Goal: Transaction & Acquisition: Purchase product/service

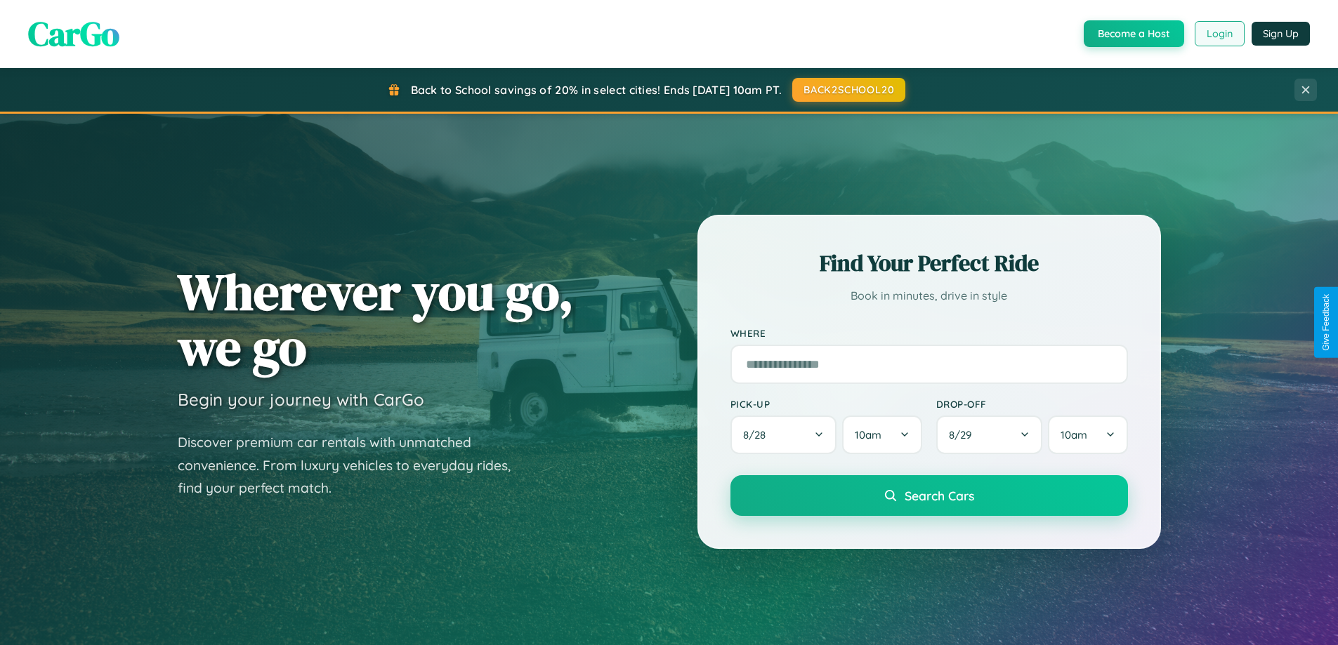
click at [1218, 34] on button "Login" at bounding box center [1219, 33] width 50 height 25
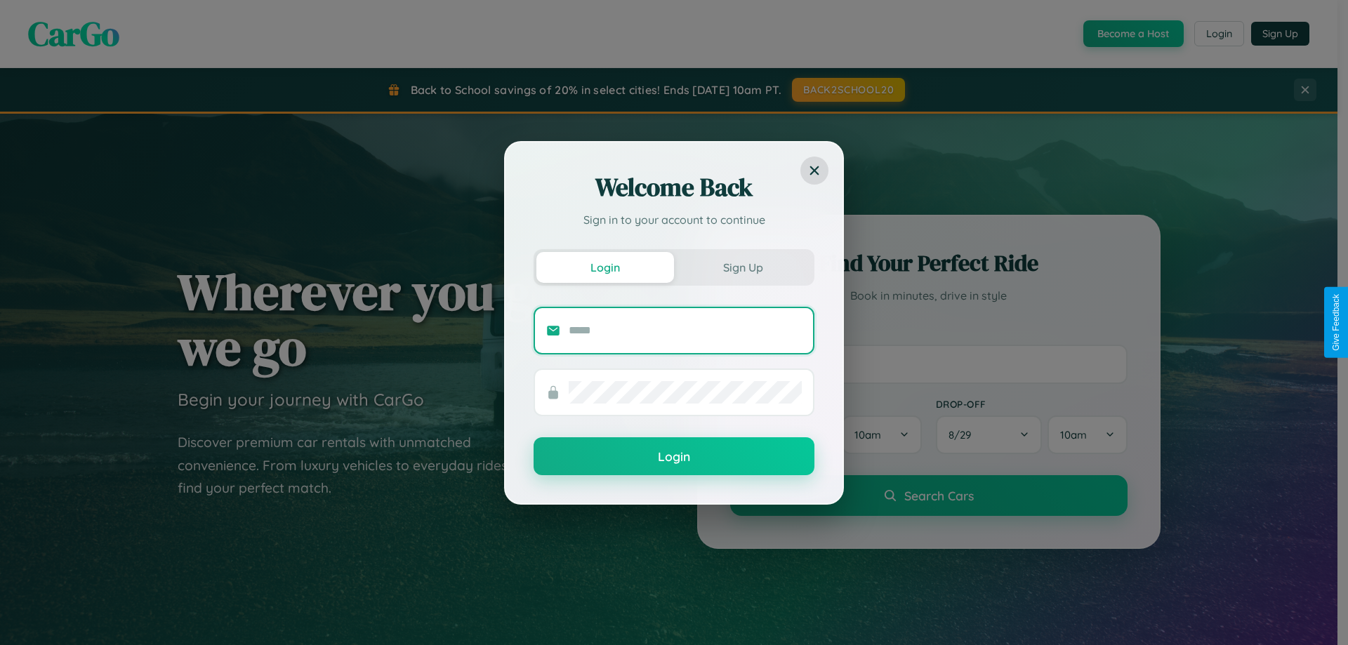
click at [685, 330] on input "text" at bounding box center [685, 331] width 233 height 22
type input "**********"
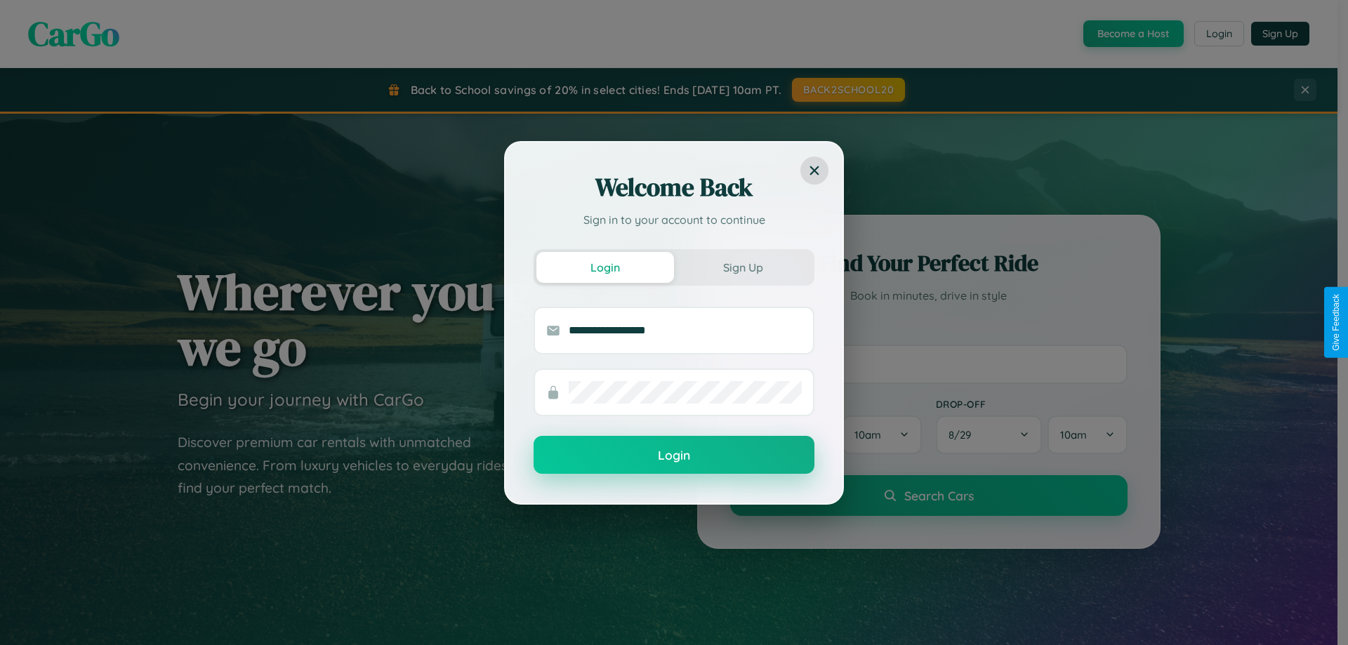
click at [674, 456] on button "Login" at bounding box center [674, 455] width 281 height 38
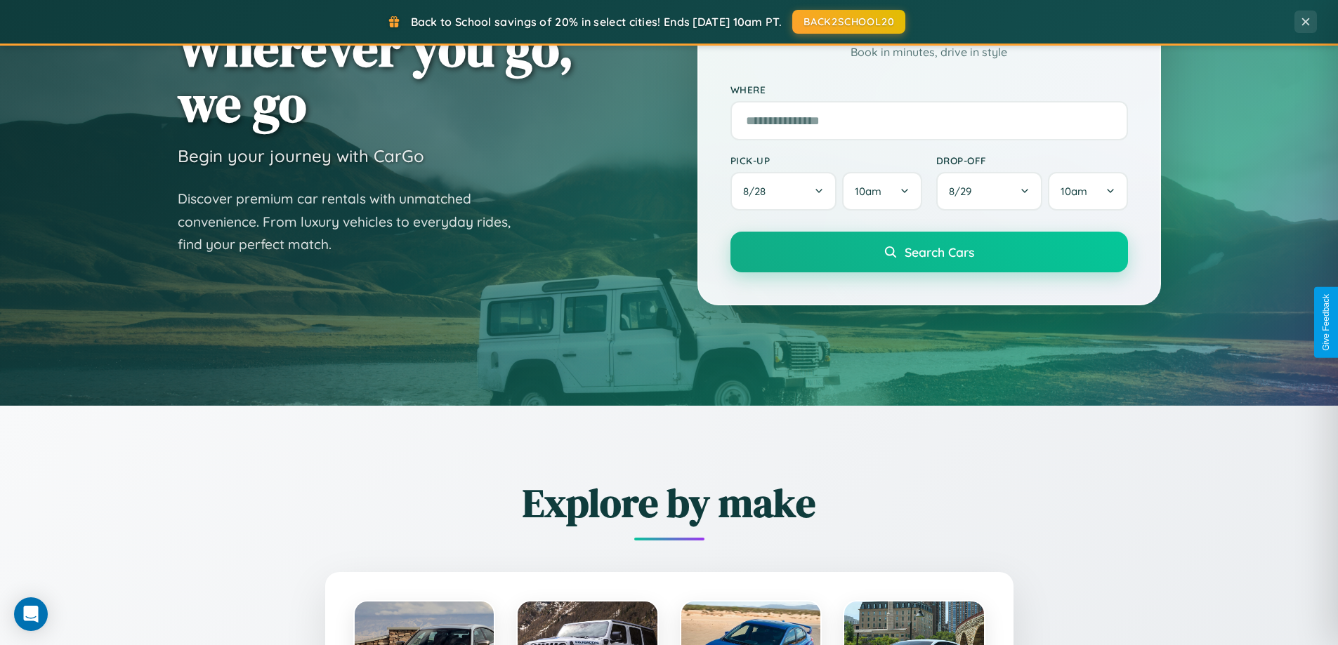
scroll to position [605, 0]
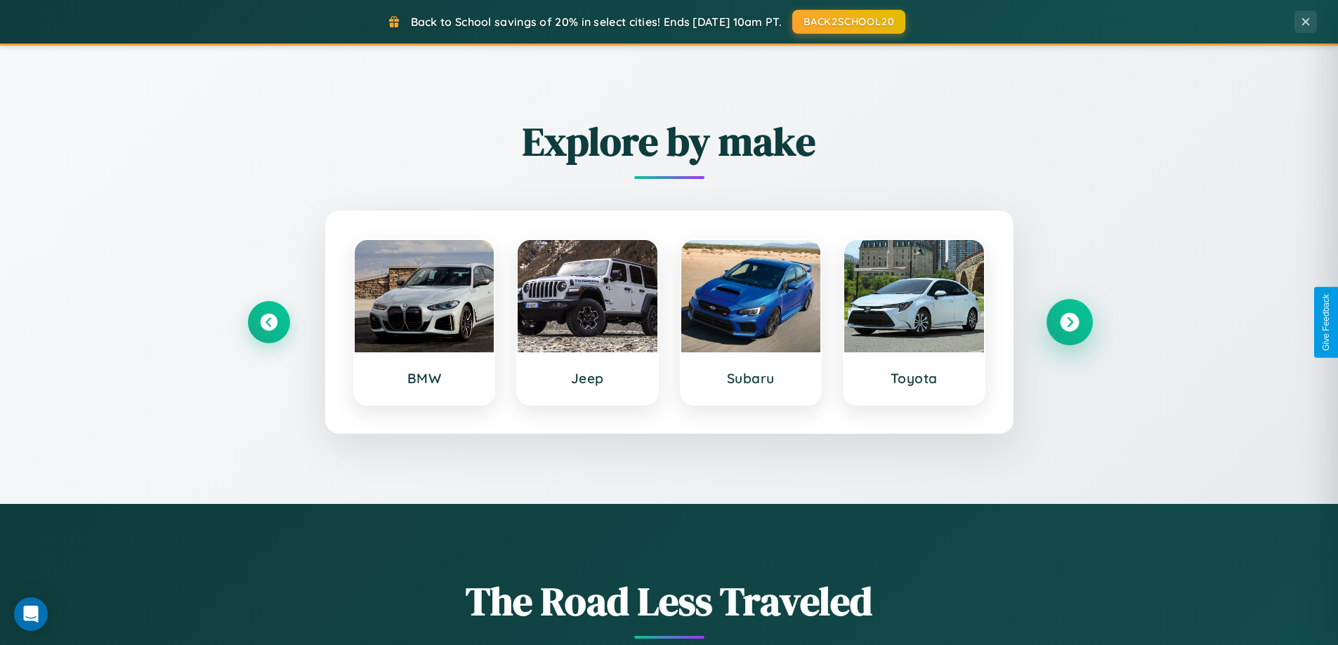
click at [1069, 322] on icon at bounding box center [1069, 322] width 19 height 19
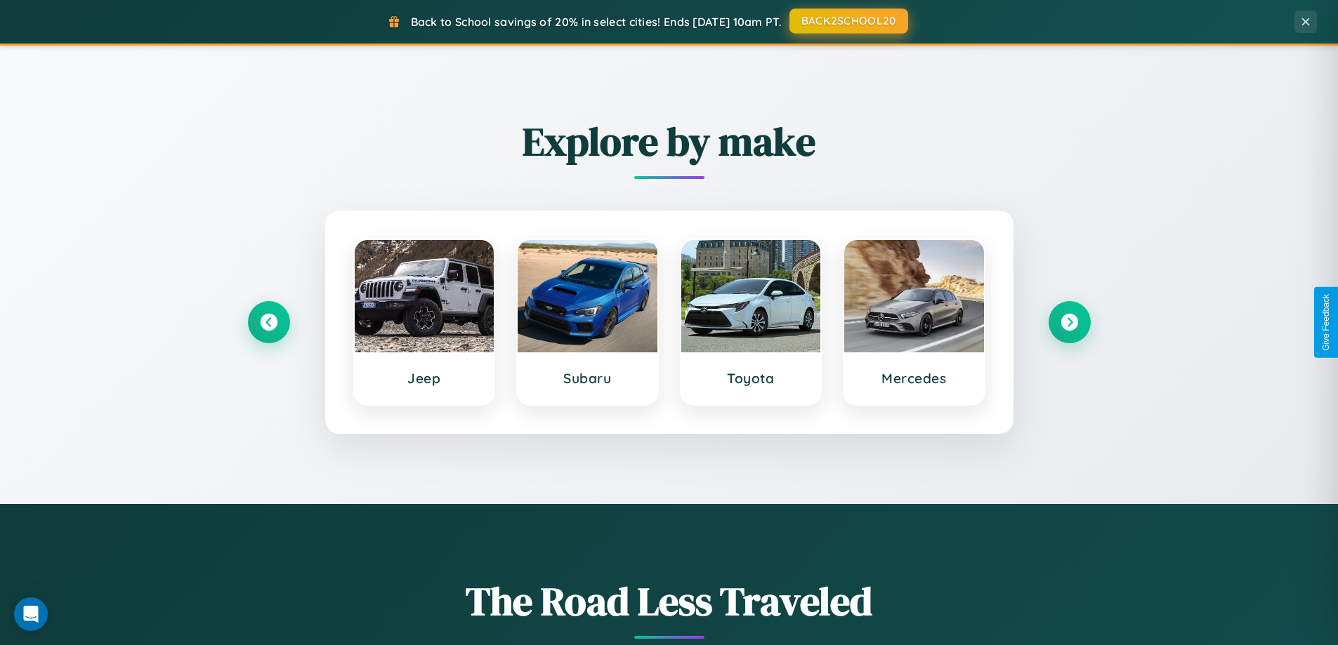
click at [848, 21] on button "BACK2SCHOOL20" at bounding box center [848, 20] width 119 height 25
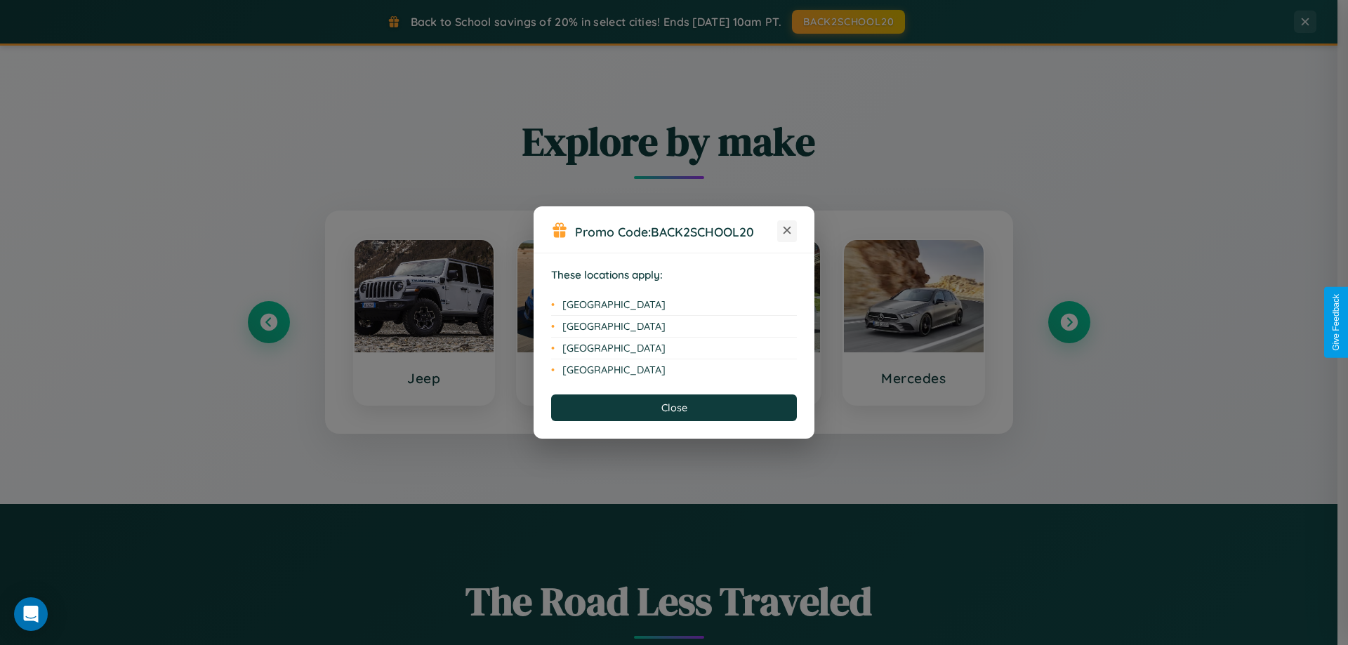
click at [787, 231] on icon at bounding box center [788, 231] width 8 height 8
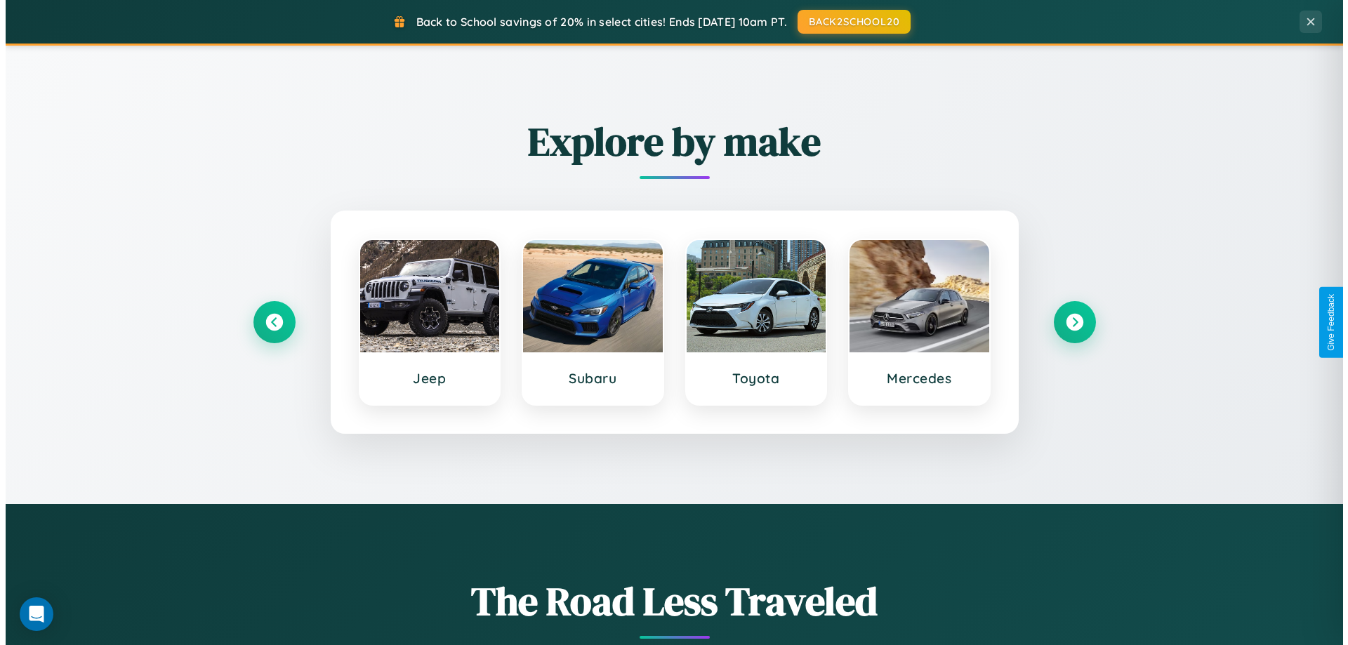
scroll to position [0, 0]
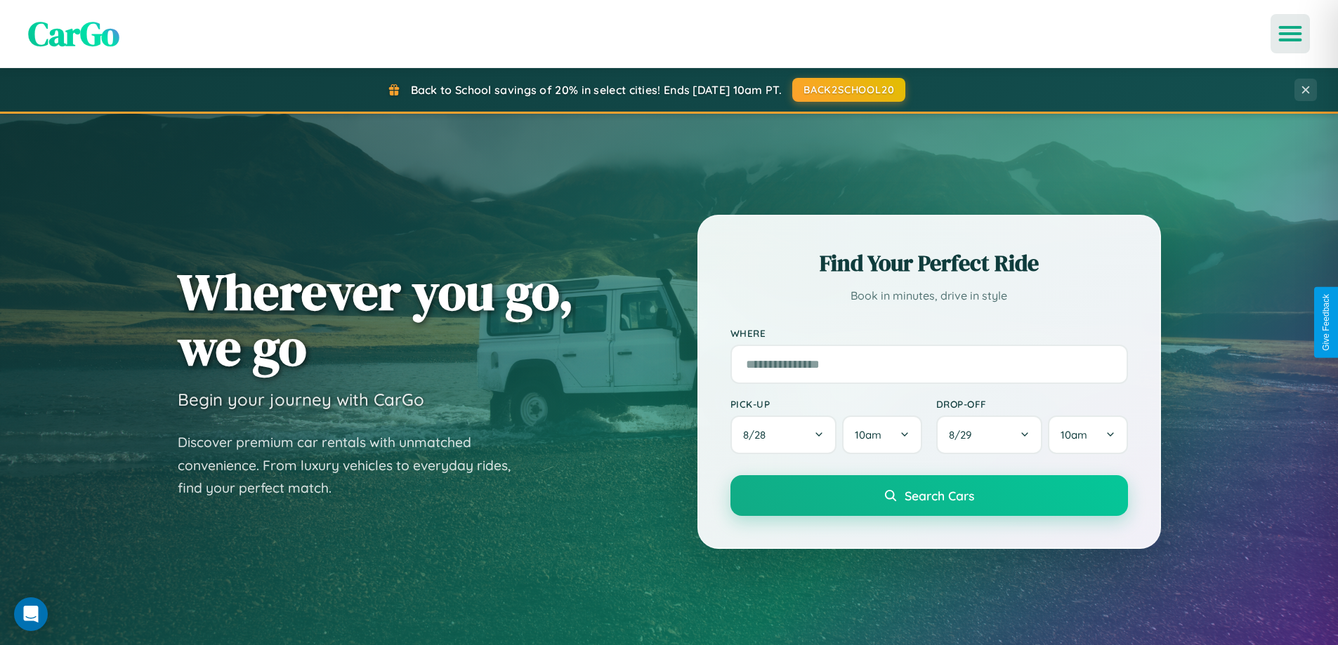
click at [1290, 34] on icon "Open menu" at bounding box center [1290, 33] width 20 height 13
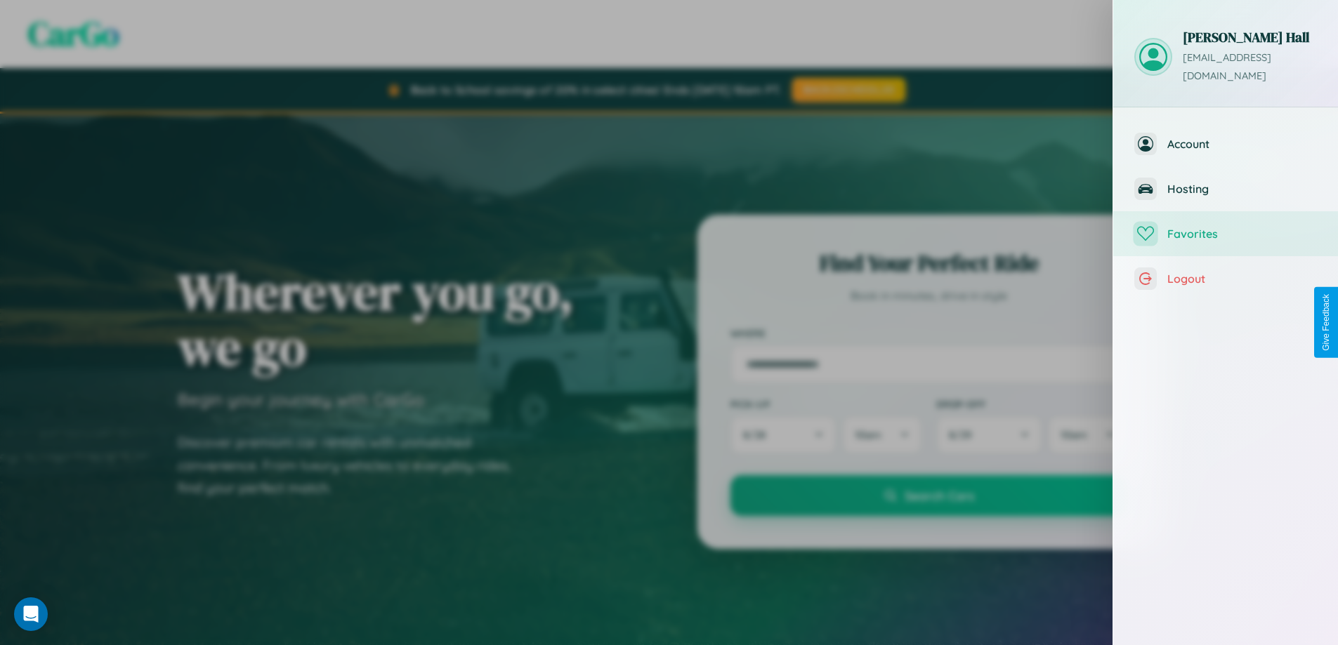
click at [1225, 227] on span "Favorites" at bounding box center [1242, 234] width 150 height 14
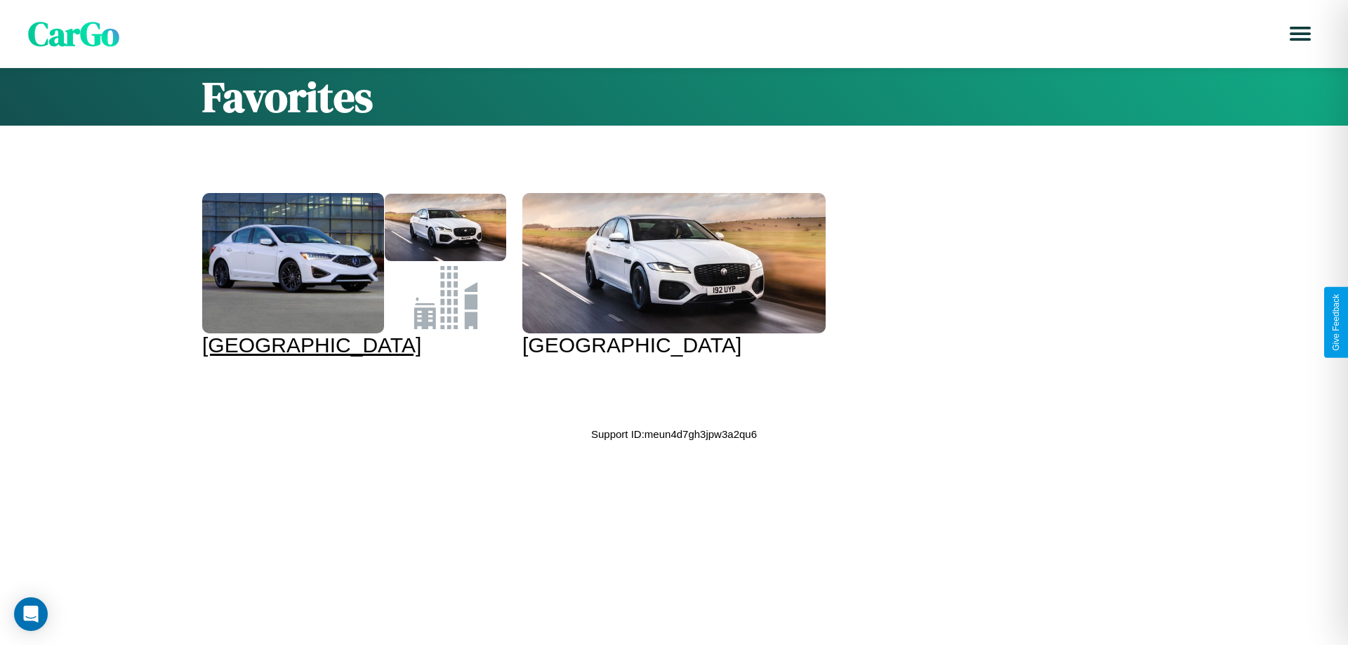
click at [352, 275] on div at bounding box center [293, 263] width 182 height 140
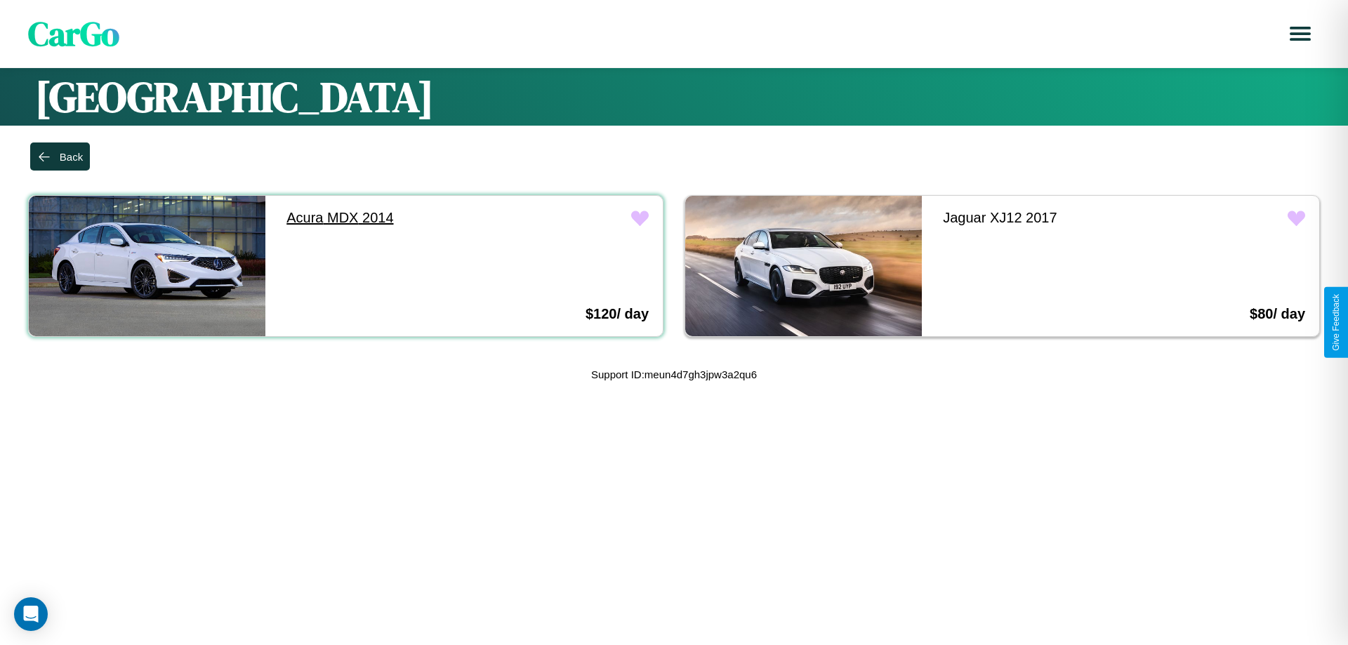
click at [388, 218] on link "Acura MDX 2014" at bounding box center [390, 218] width 237 height 44
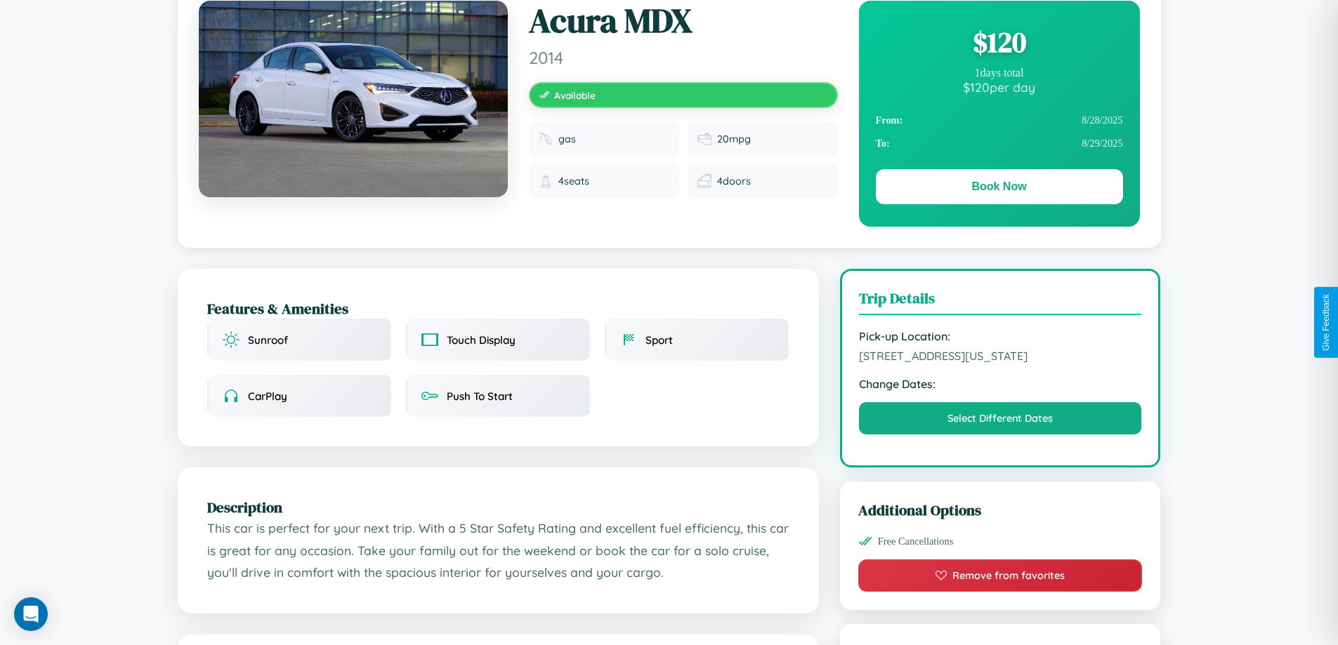
scroll to position [152, 0]
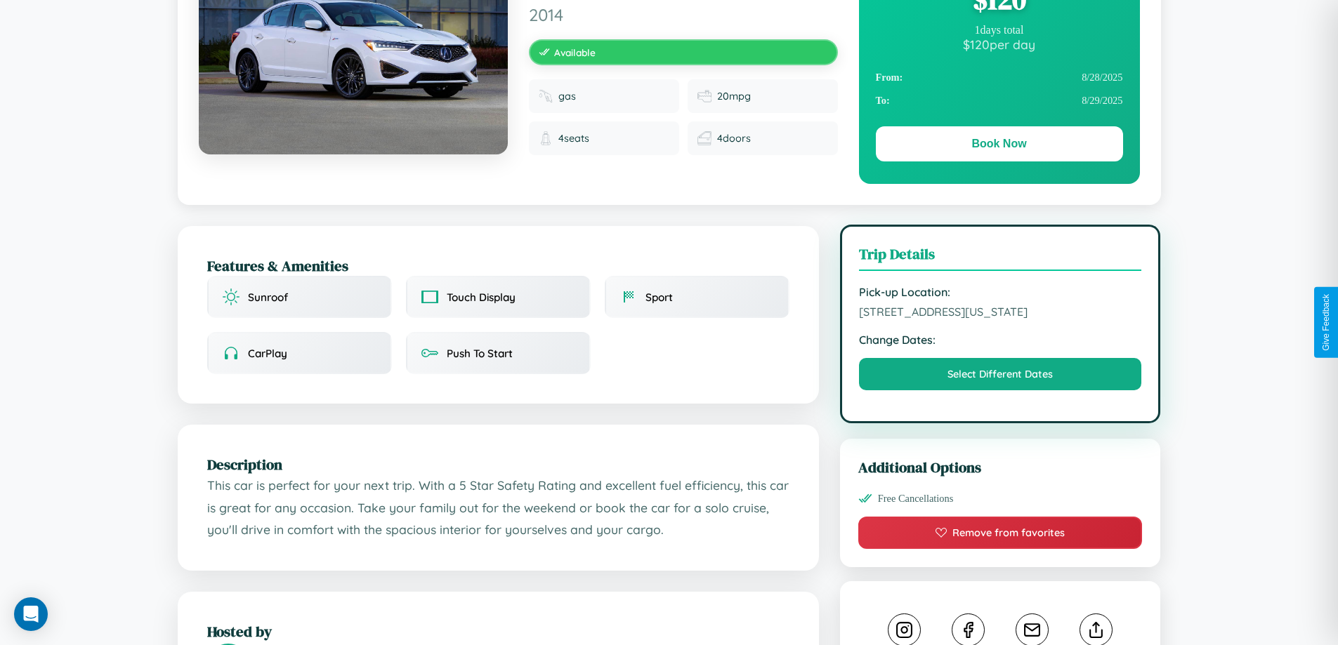
click at [1000, 319] on span "[STREET_ADDRESS][US_STATE]" at bounding box center [1000, 312] width 283 height 14
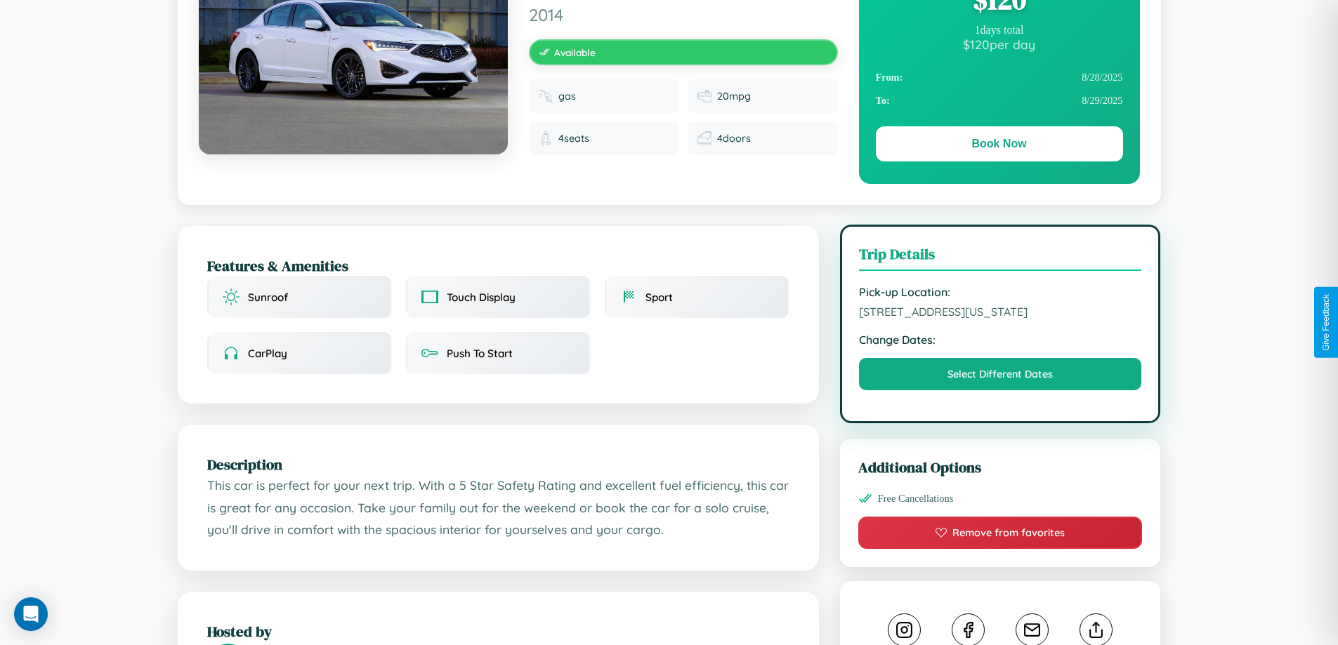
click at [1000, 319] on span "[STREET_ADDRESS][US_STATE]" at bounding box center [1000, 312] width 283 height 14
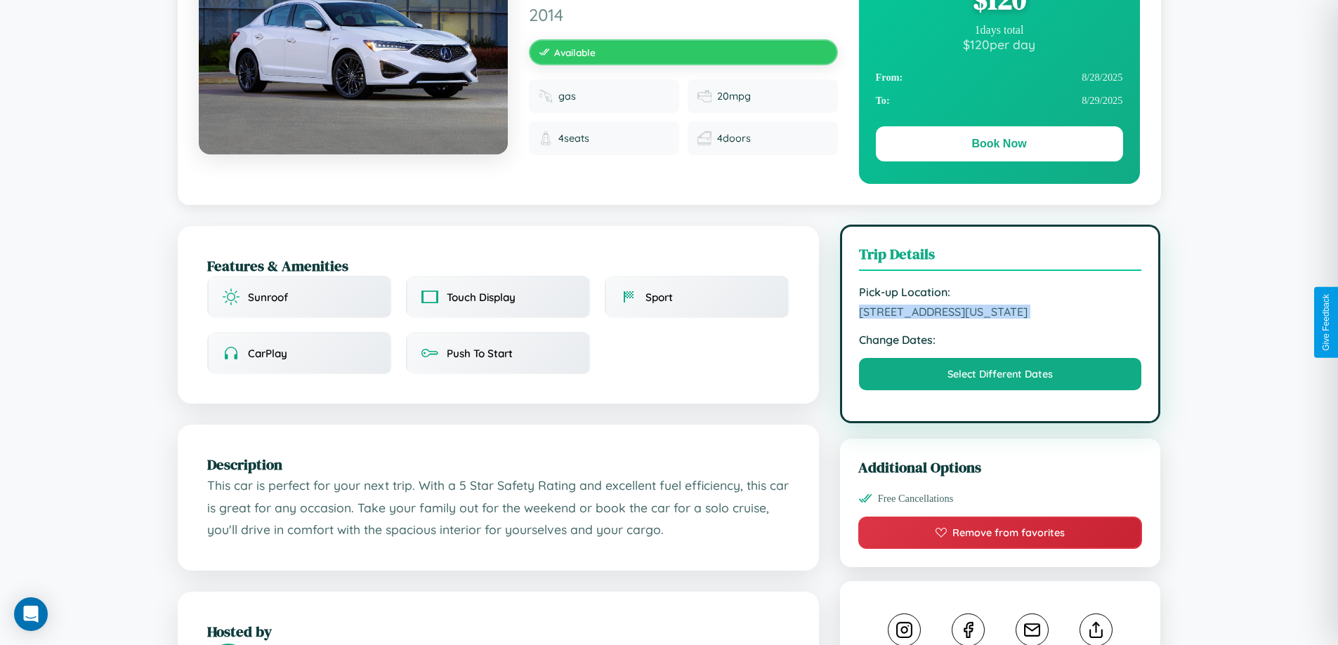
click at [1000, 319] on span "[STREET_ADDRESS][US_STATE]" at bounding box center [1000, 312] width 283 height 14
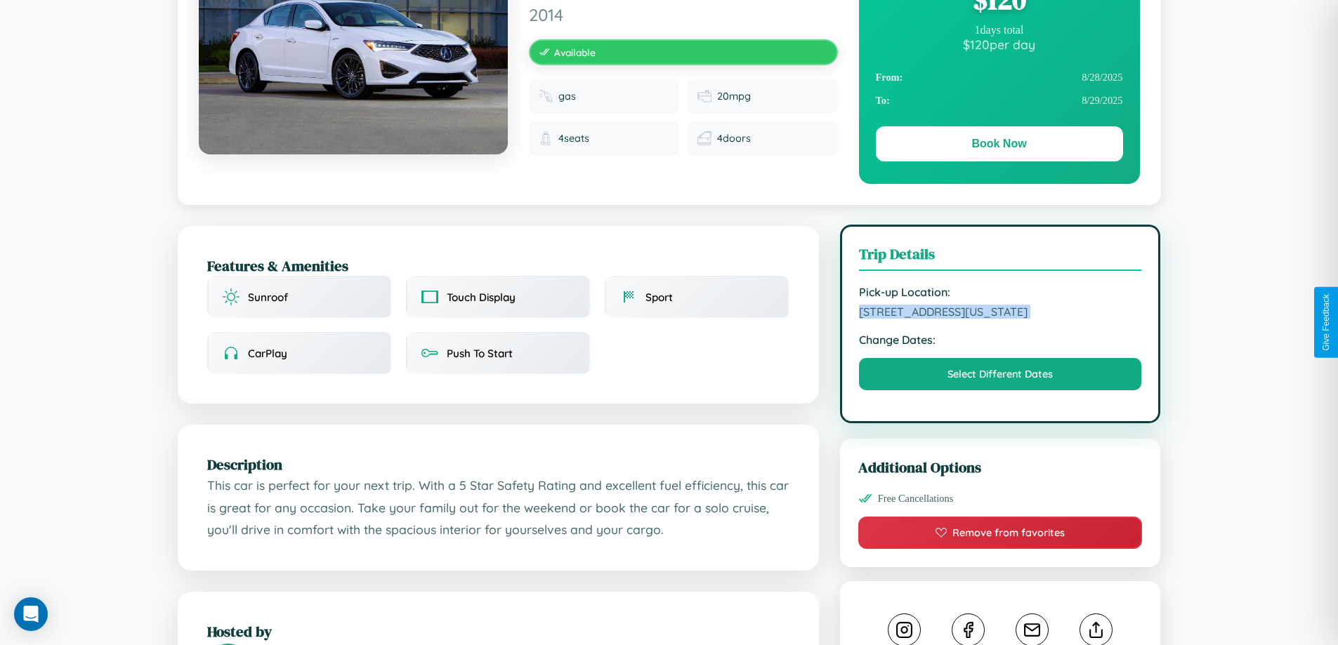
click at [1000, 319] on span "[STREET_ADDRESS][US_STATE]" at bounding box center [1000, 312] width 283 height 14
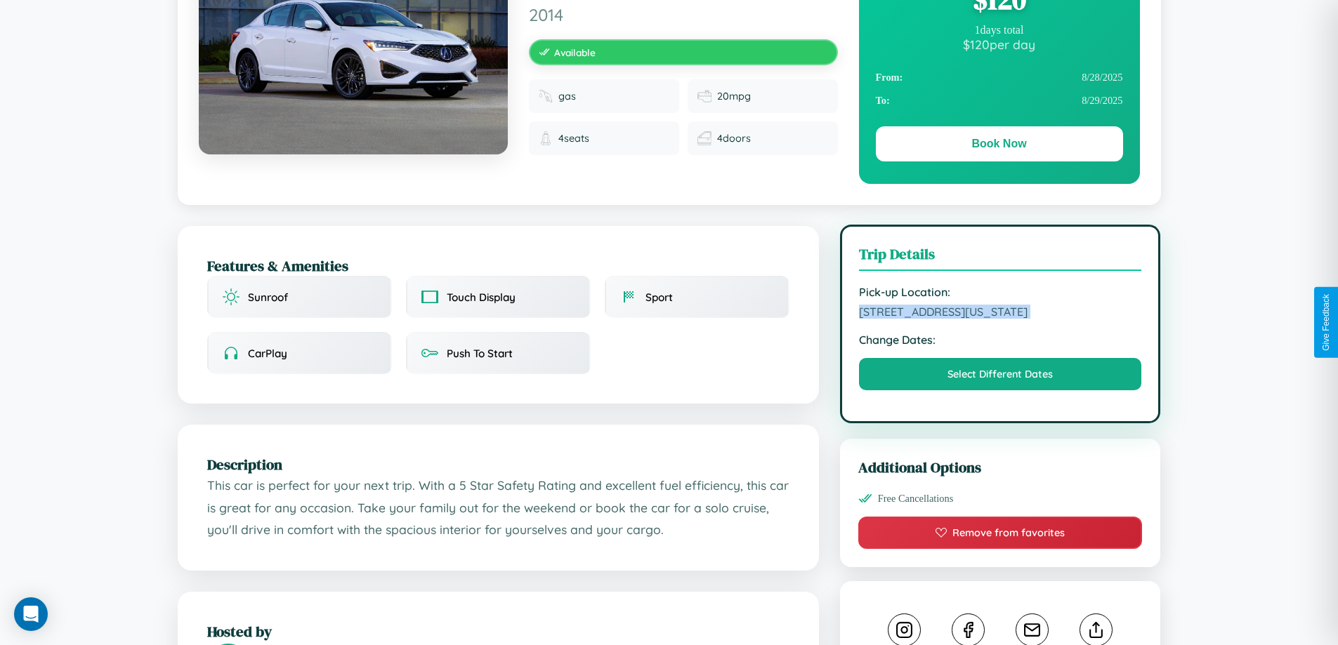
click at [1000, 319] on span "[STREET_ADDRESS][US_STATE]" at bounding box center [1000, 312] width 283 height 14
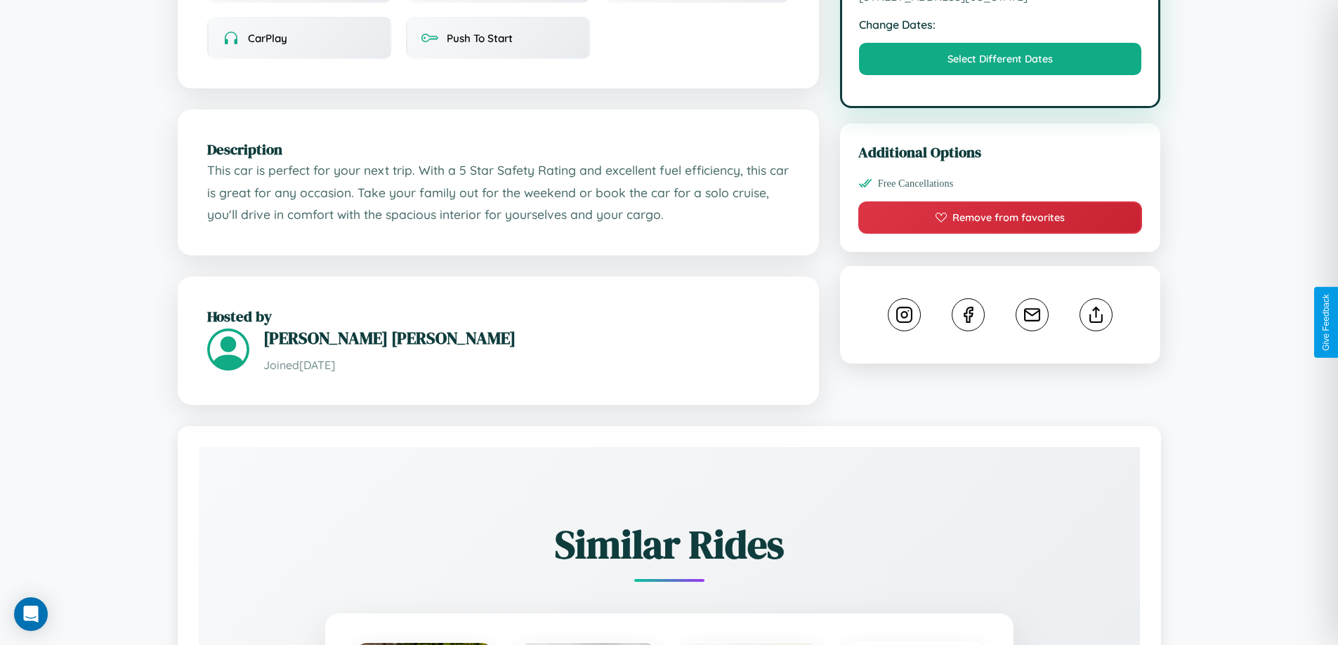
scroll to position [475, 0]
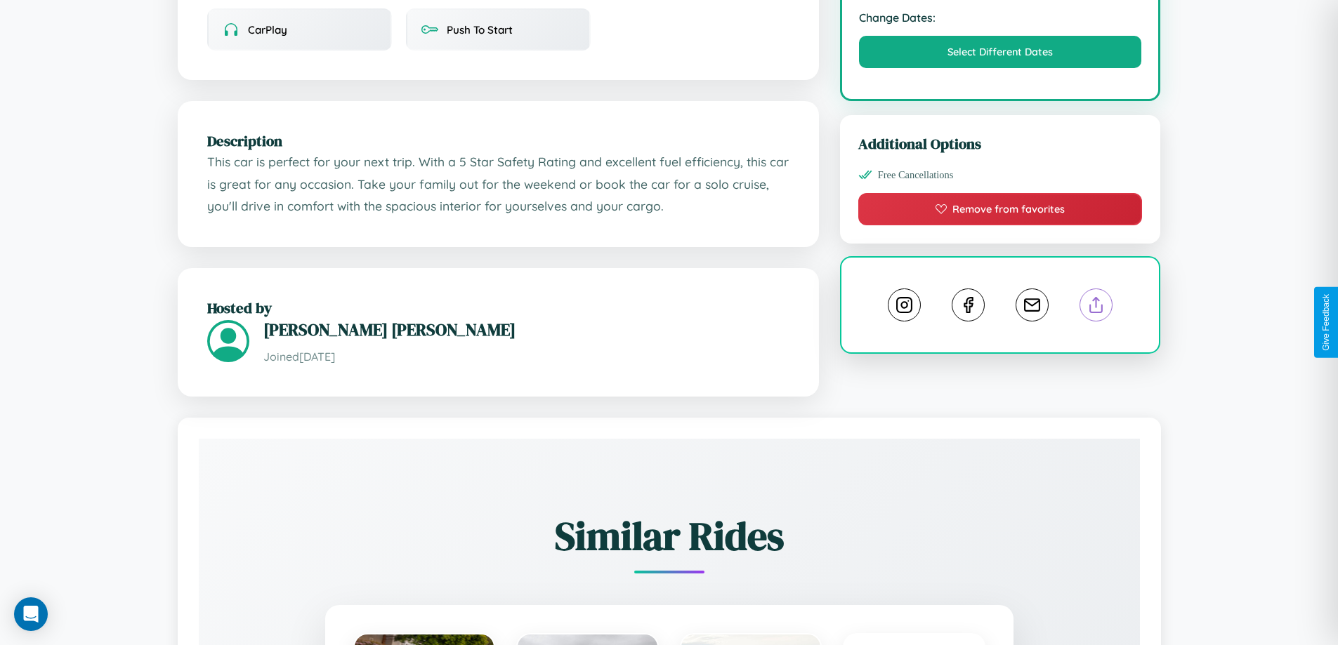
click at [1096, 308] on line at bounding box center [1096, 303] width 0 height 10
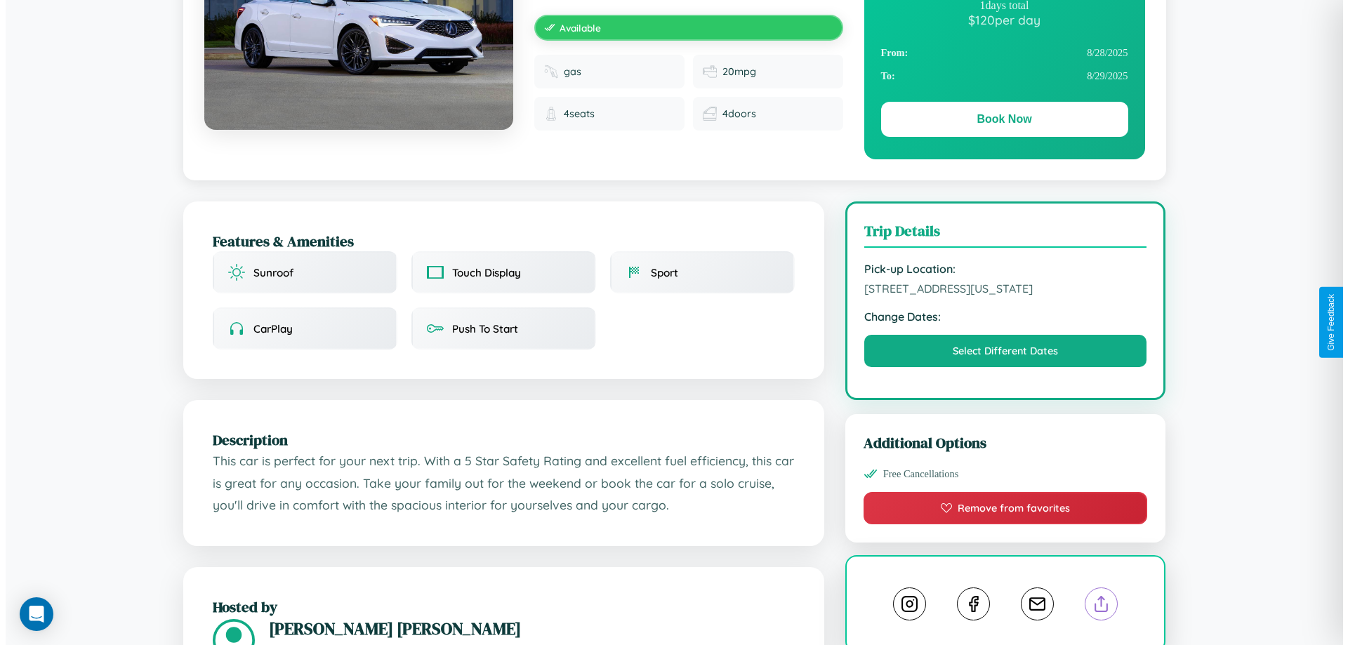
scroll to position [0, 0]
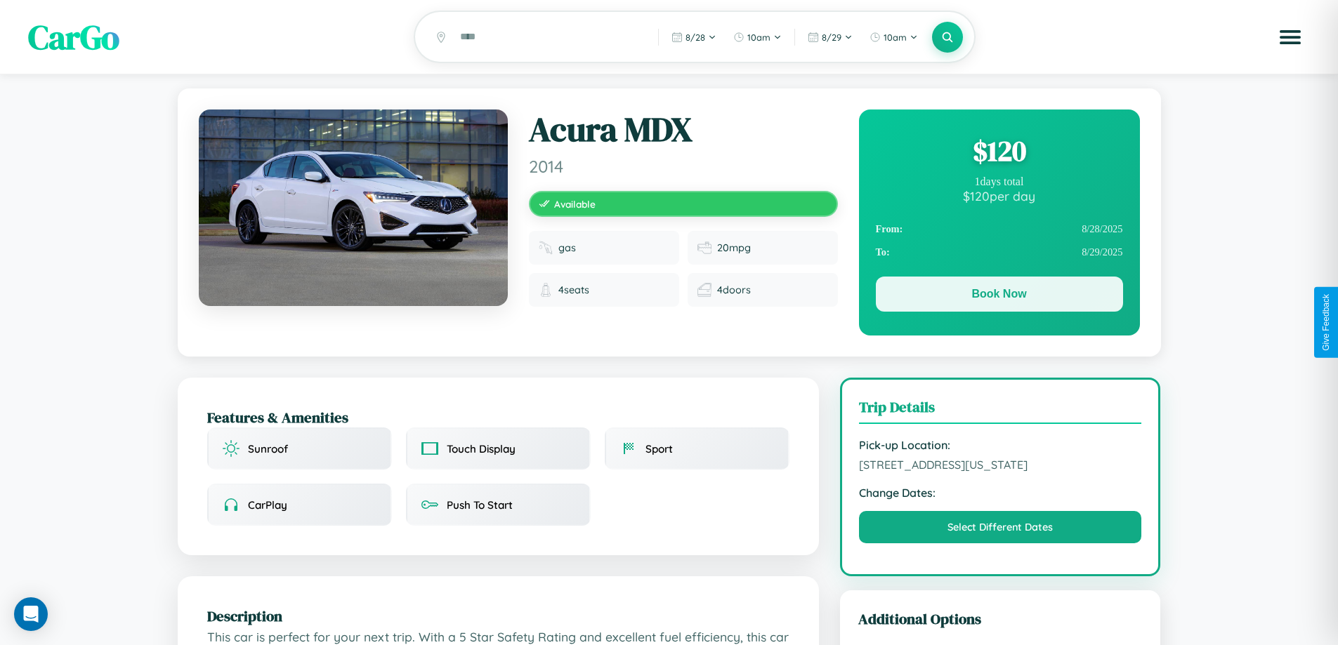
click at [999, 296] on button "Book Now" at bounding box center [999, 294] width 247 height 35
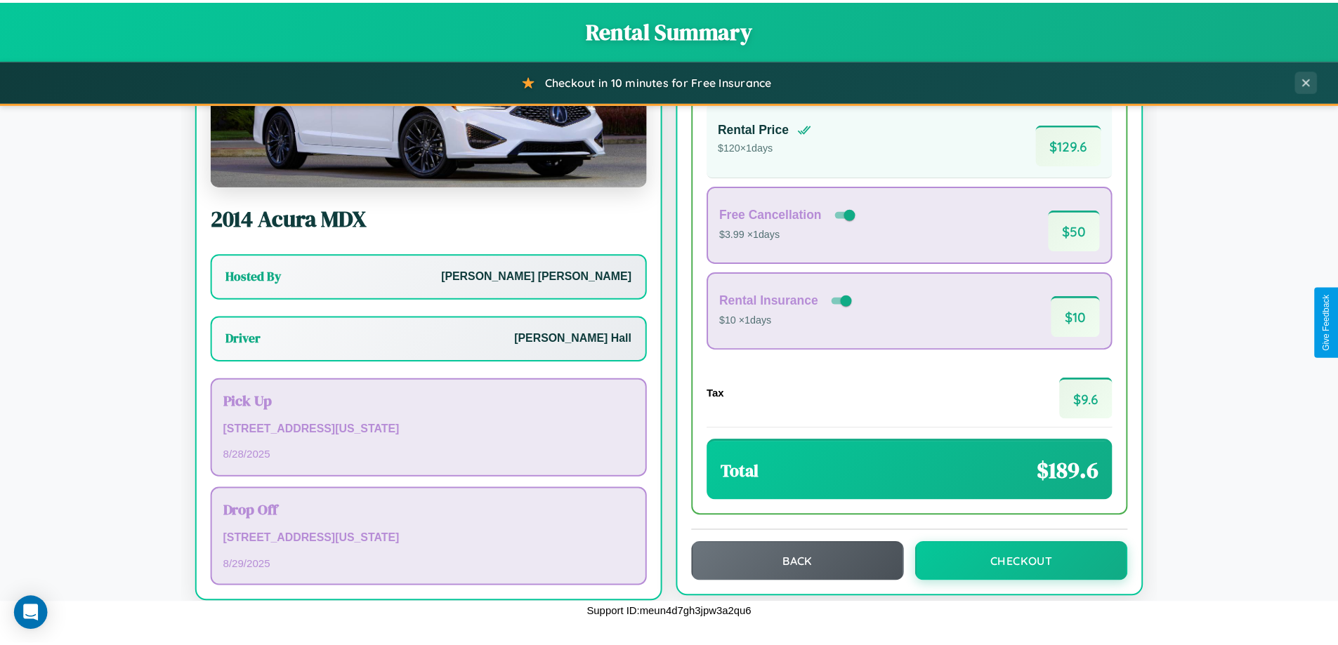
scroll to position [101, 0]
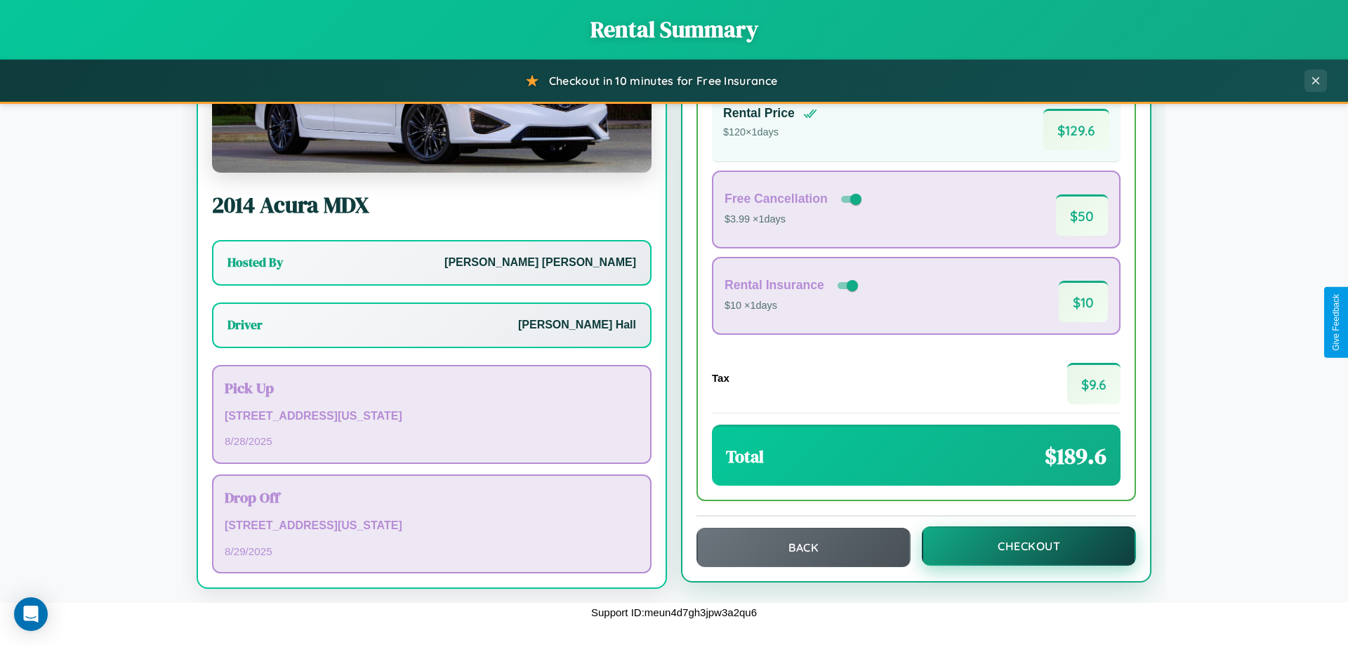
click at [1020, 546] on button "Checkout" at bounding box center [1029, 546] width 214 height 39
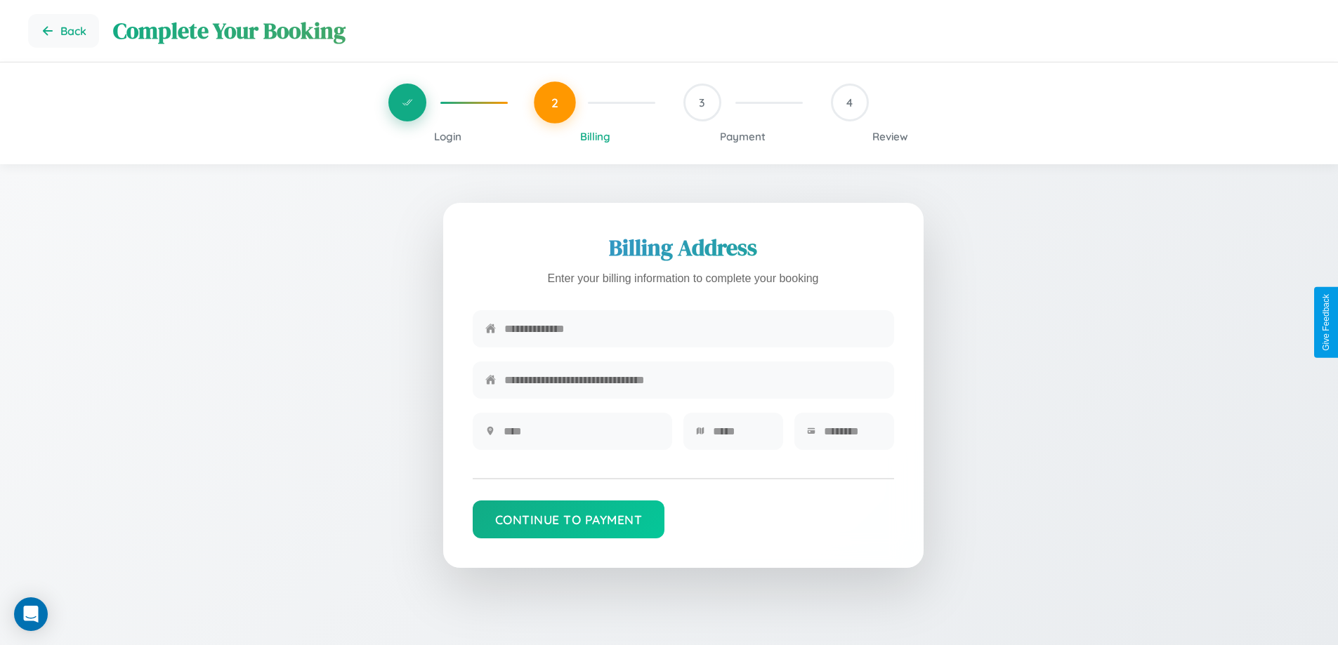
click at [692, 329] on input "text" at bounding box center [692, 329] width 377 height 34
type input "**********"
click at [581, 436] on input "text" at bounding box center [581, 431] width 156 height 34
type input "********"
click at [741, 436] on input "text" at bounding box center [742, 431] width 58 height 34
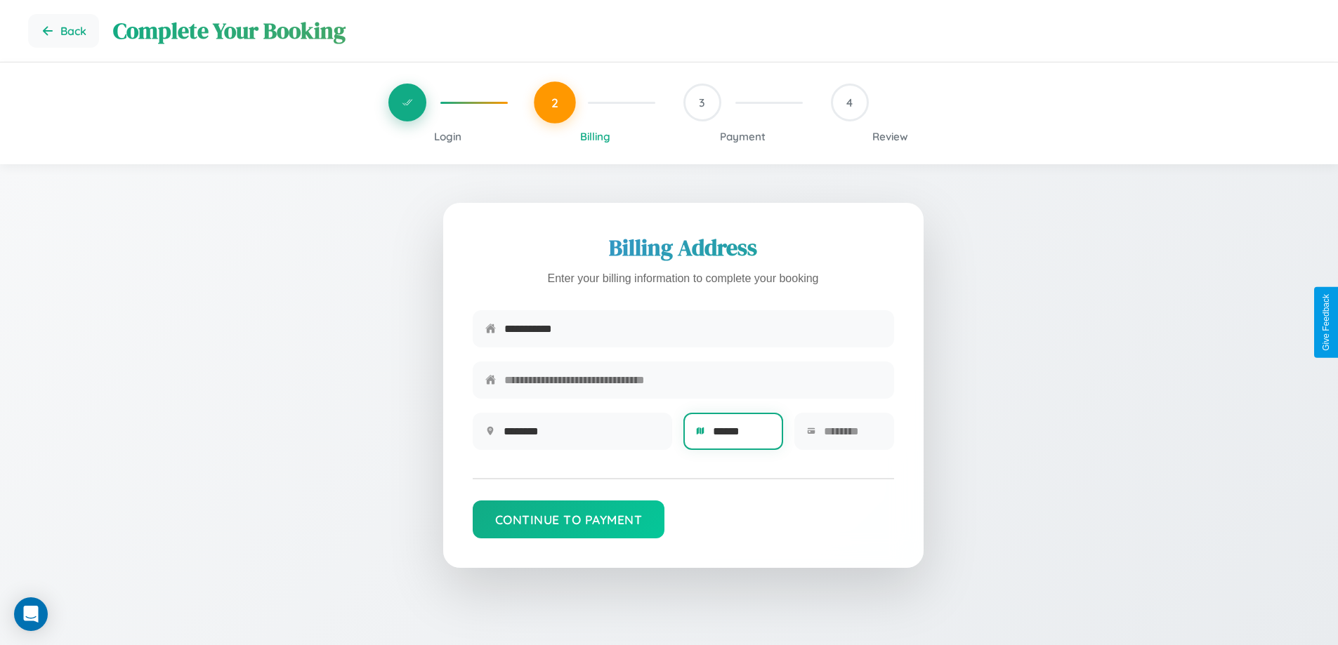
type input "******"
click at [852, 436] on input "text" at bounding box center [853, 431] width 58 height 34
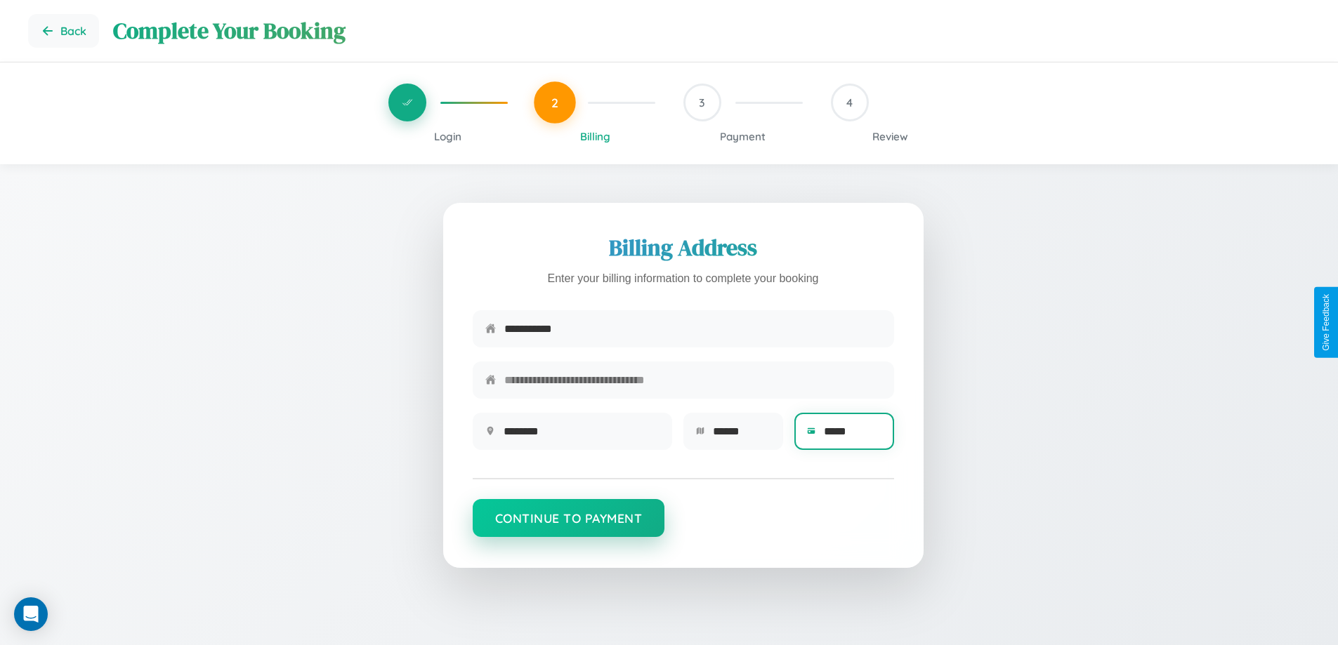
type input "*****"
click at [568, 525] on button "Continue to Payment" at bounding box center [569, 518] width 192 height 38
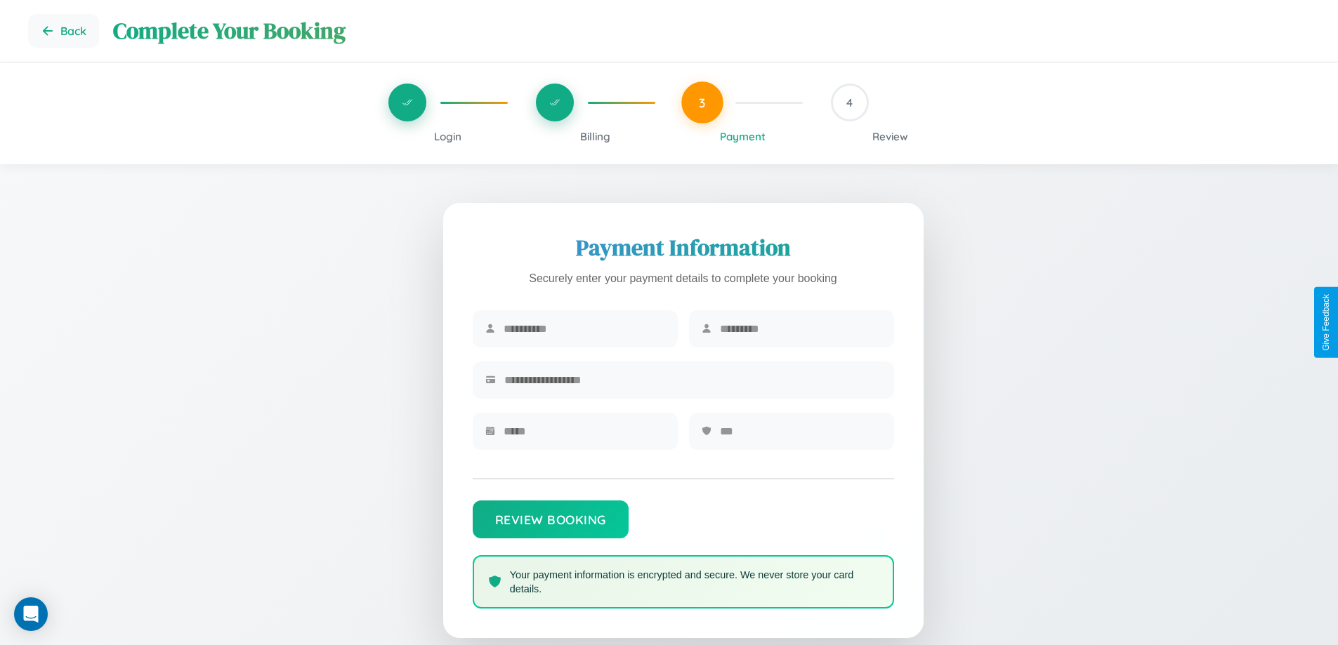
click at [584, 329] on input "text" at bounding box center [584, 329] width 162 height 34
type input "******"
click at [800, 329] on input "text" at bounding box center [801, 329] width 162 height 34
type input "****"
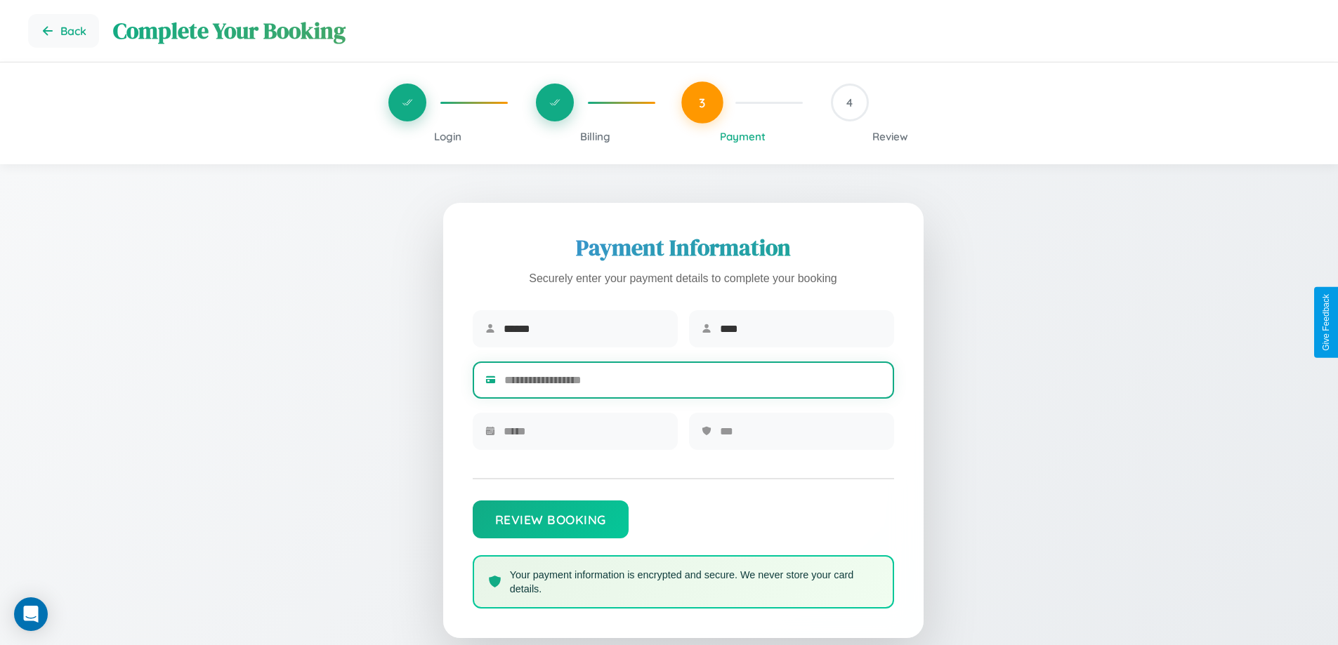
click at [692, 383] on input "text" at bounding box center [692, 380] width 377 height 34
type input "**********"
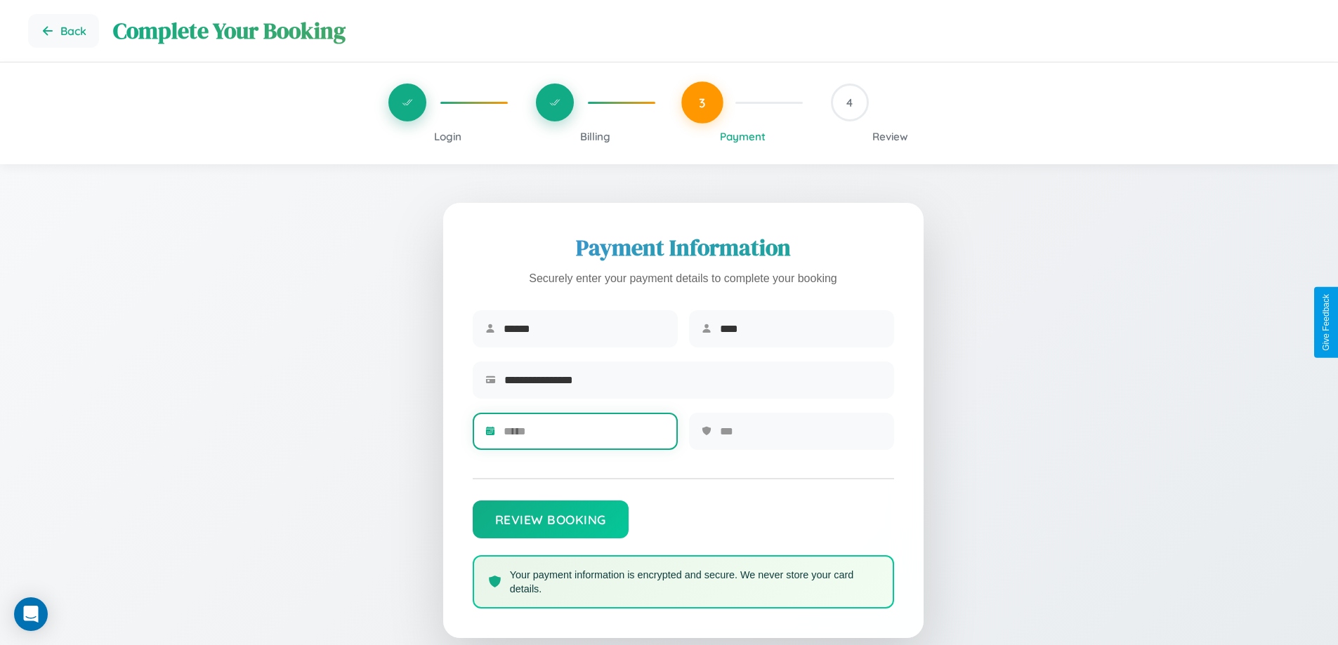
click at [584, 436] on input "text" at bounding box center [584, 431] width 162 height 34
type input "*****"
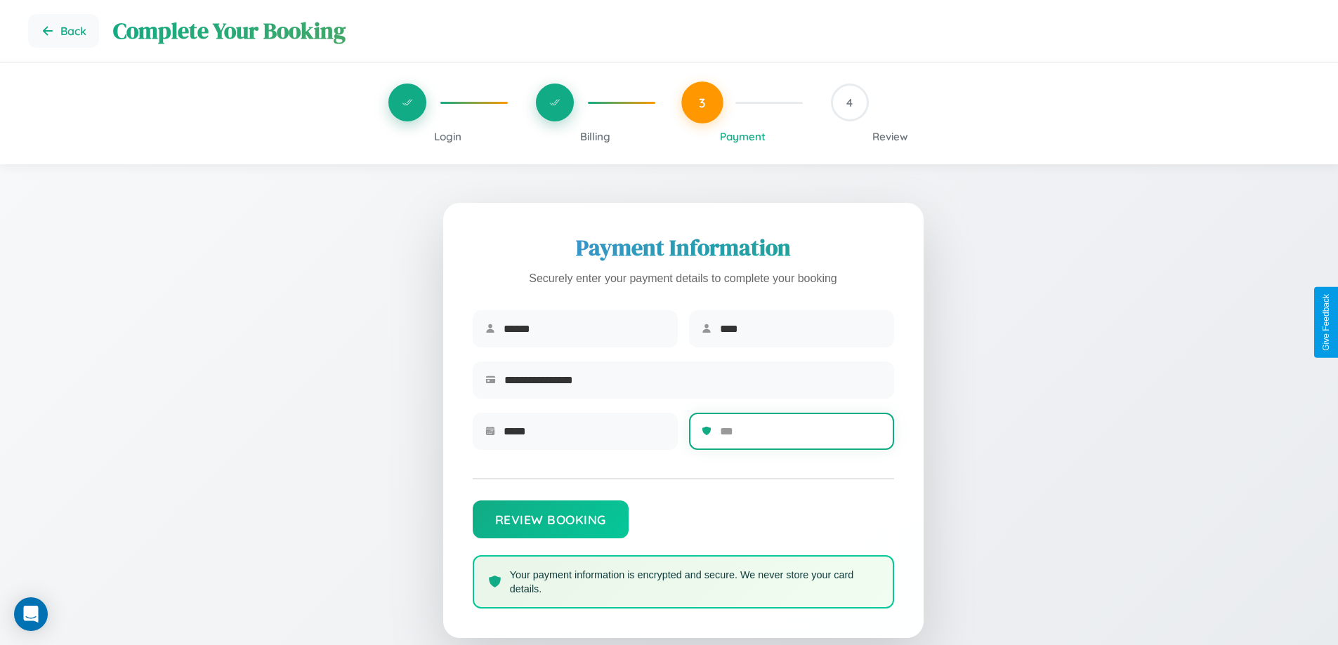
click at [800, 436] on input "text" at bounding box center [801, 431] width 162 height 34
type input "***"
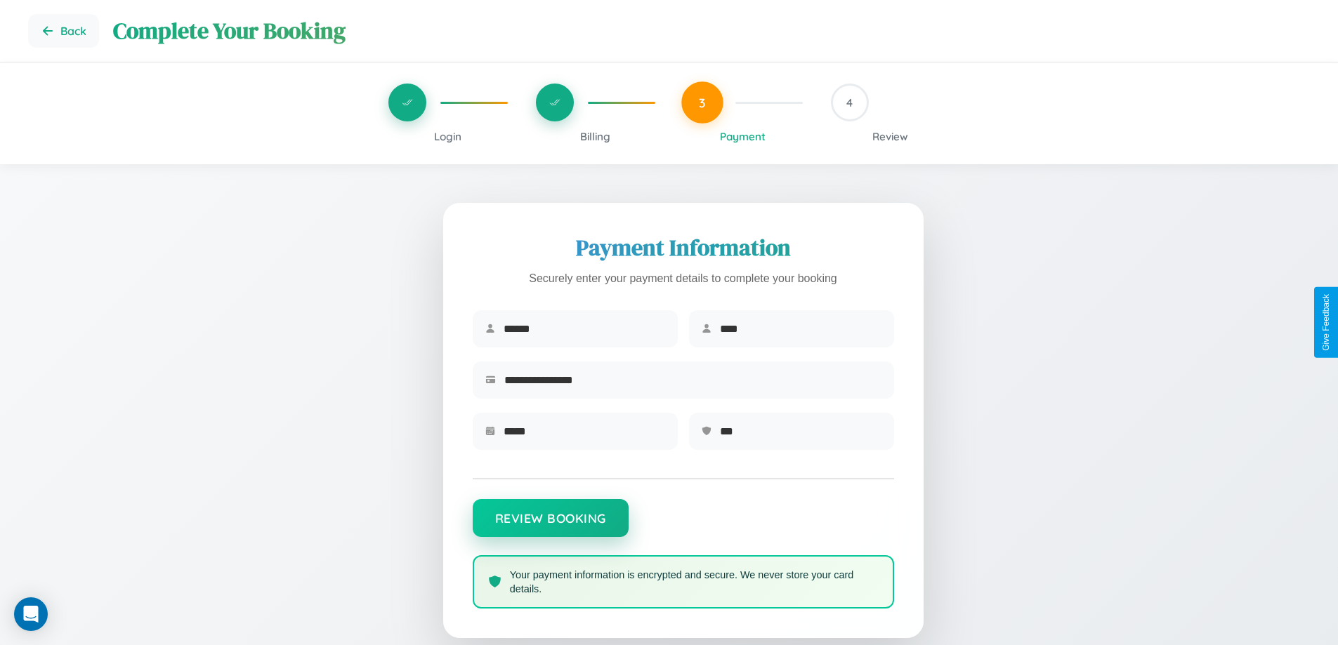
click at [550, 525] on button "Review Booking" at bounding box center [551, 518] width 156 height 38
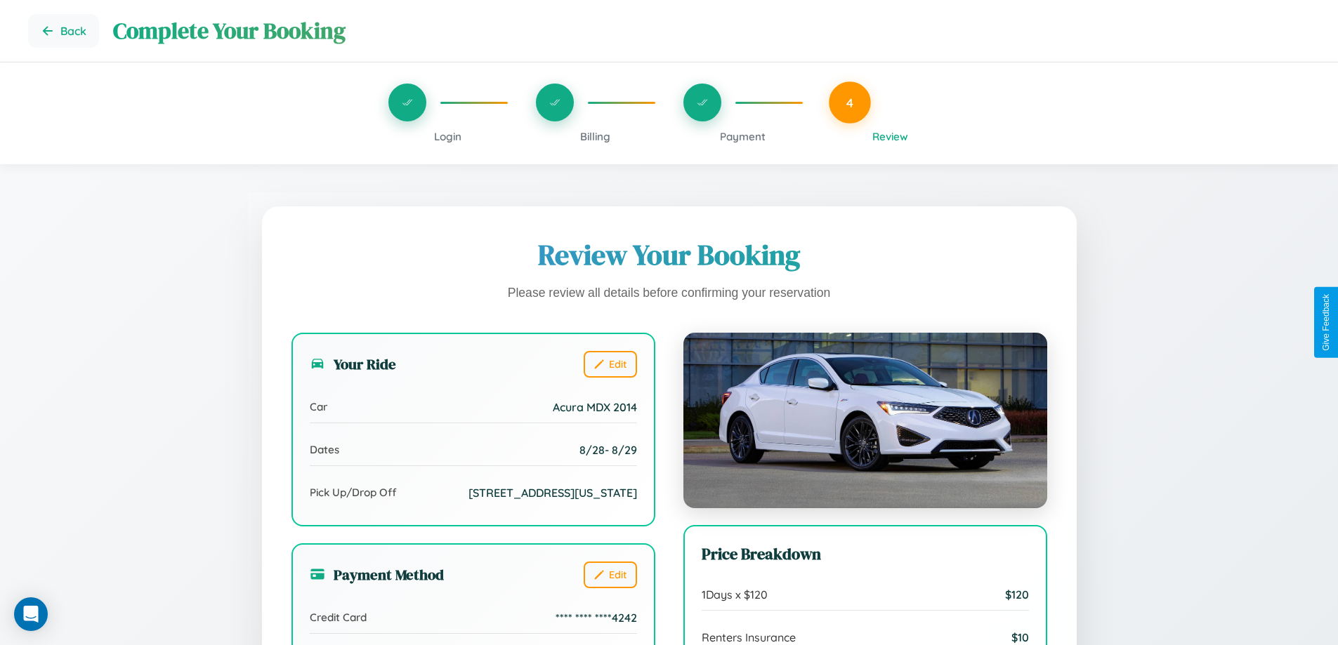
click at [742, 136] on span "Payment" at bounding box center [743, 136] width 46 height 13
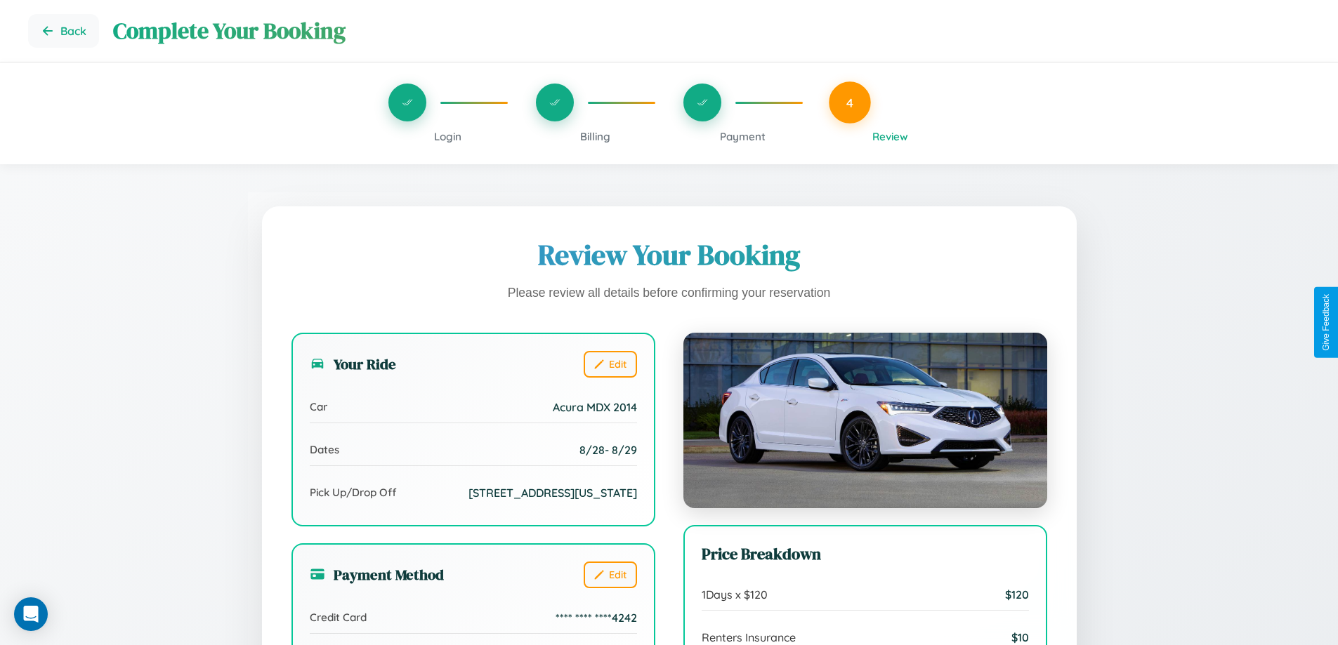
click at [742, 136] on span "Payment" at bounding box center [743, 136] width 46 height 13
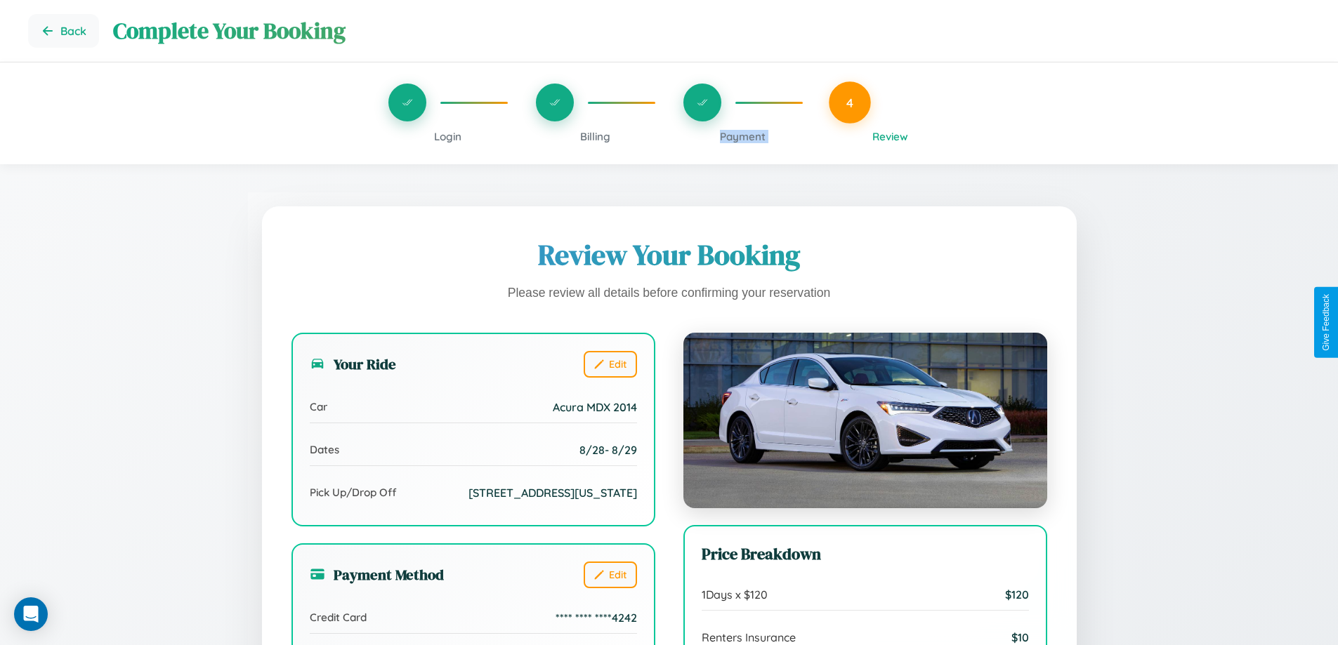
click at [742, 136] on span "Payment" at bounding box center [743, 136] width 46 height 13
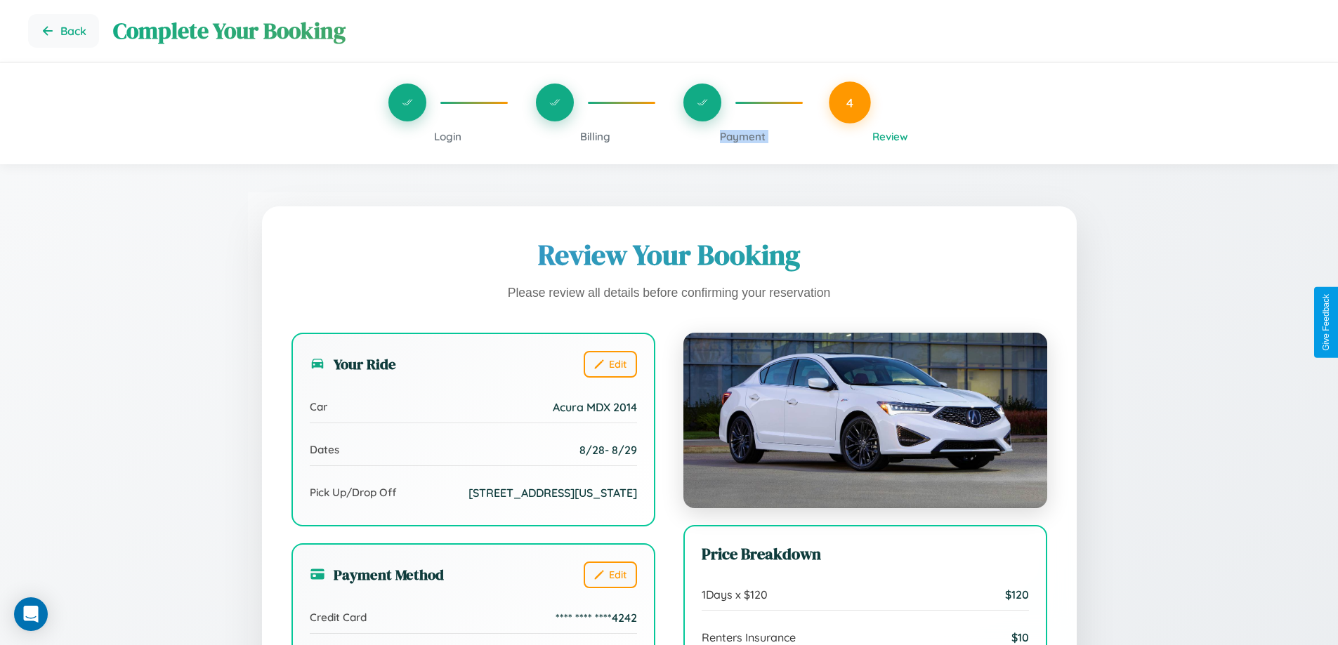
click at [742, 136] on span "Payment" at bounding box center [743, 136] width 46 height 13
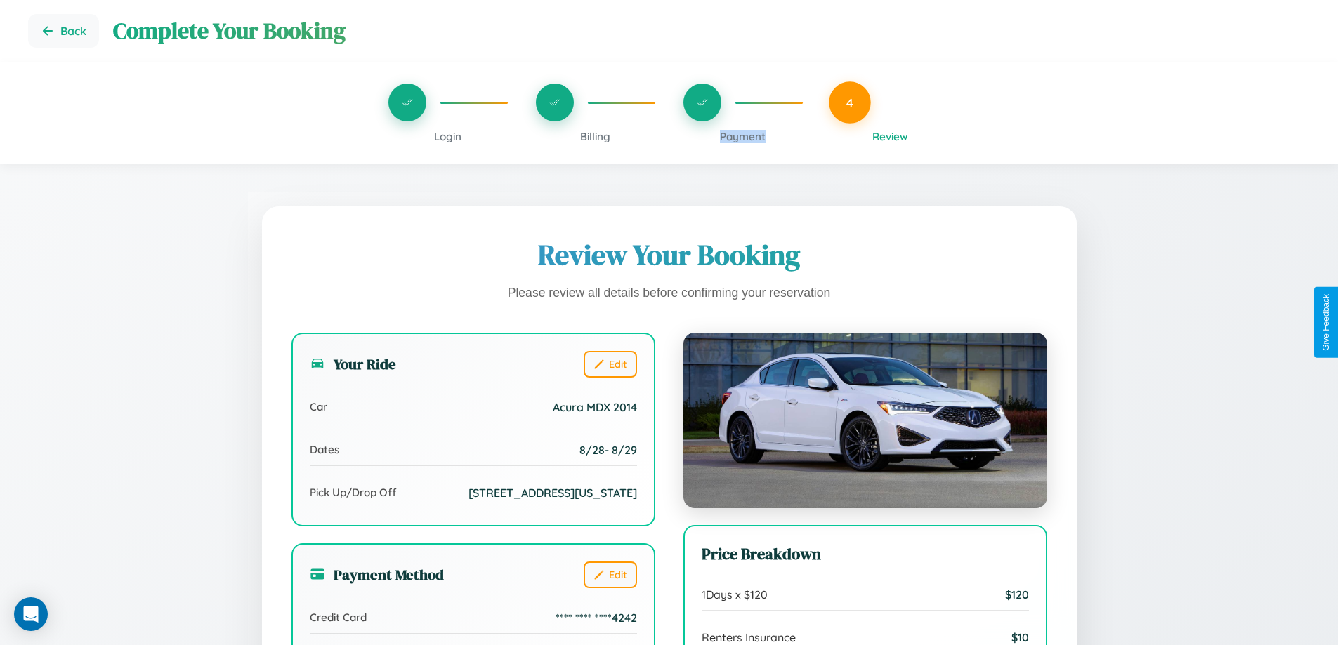
click at [742, 136] on span "Payment" at bounding box center [743, 136] width 46 height 13
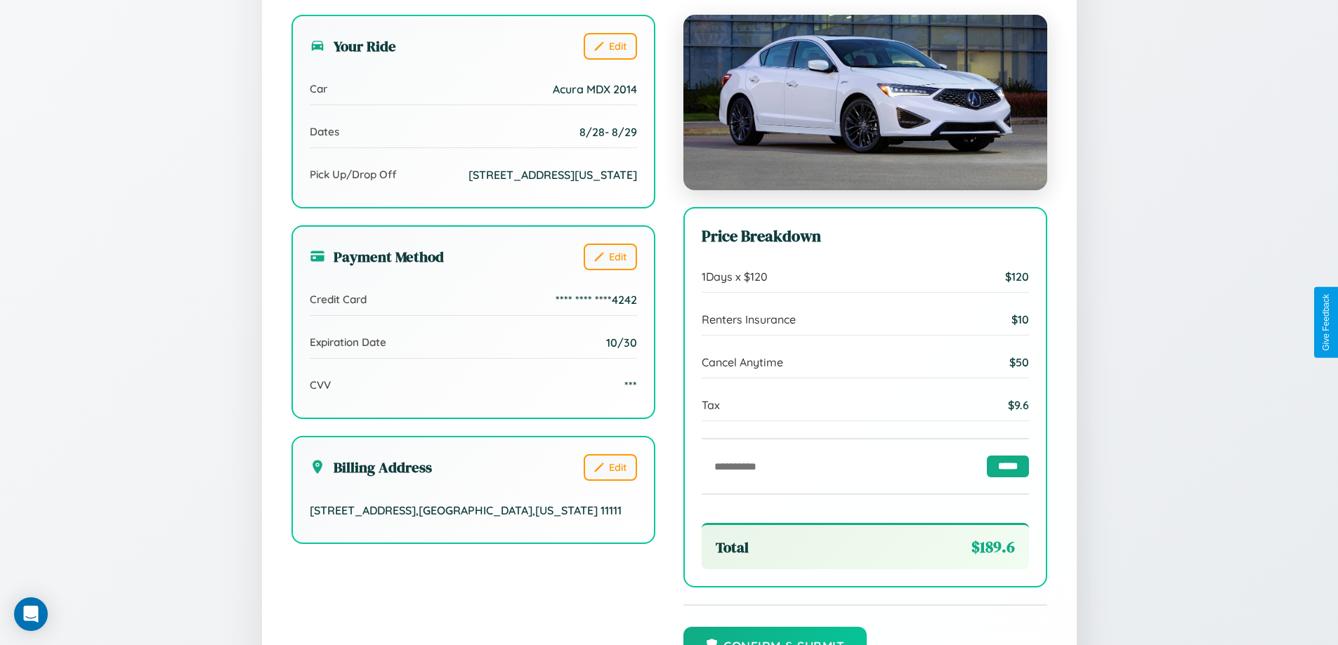
scroll to position [430, 0]
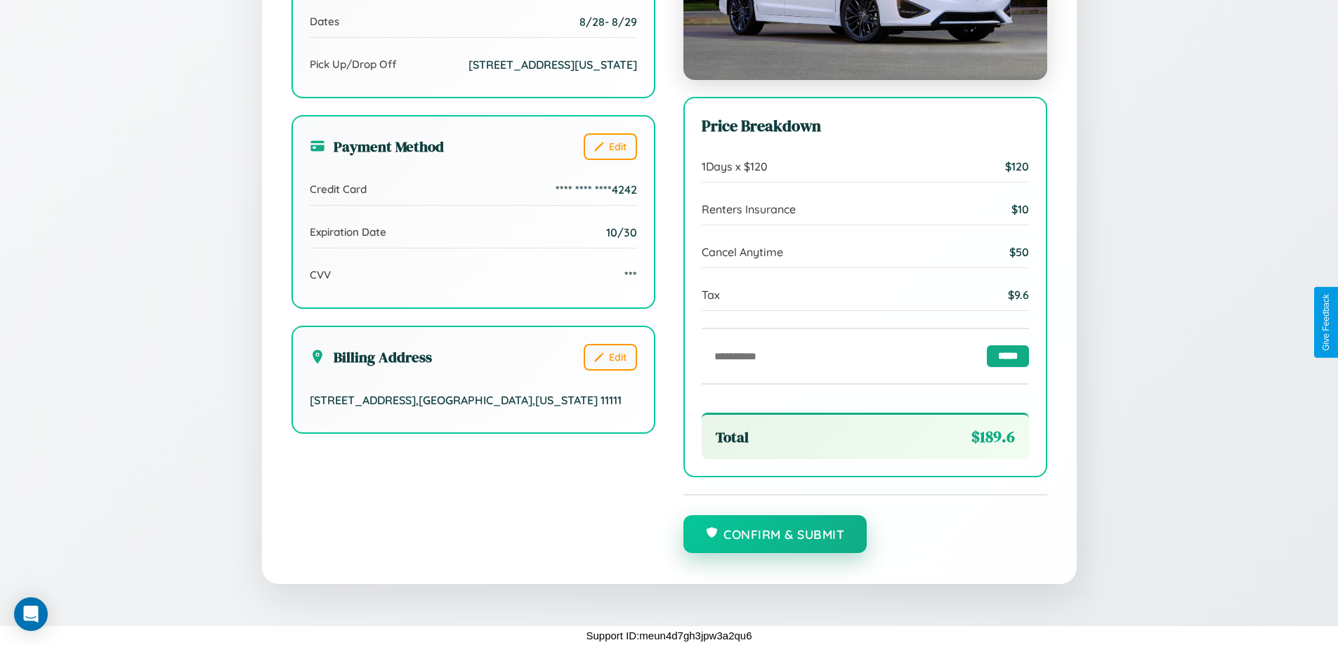
click at [775, 534] on button "Confirm & Submit" at bounding box center [775, 534] width 184 height 38
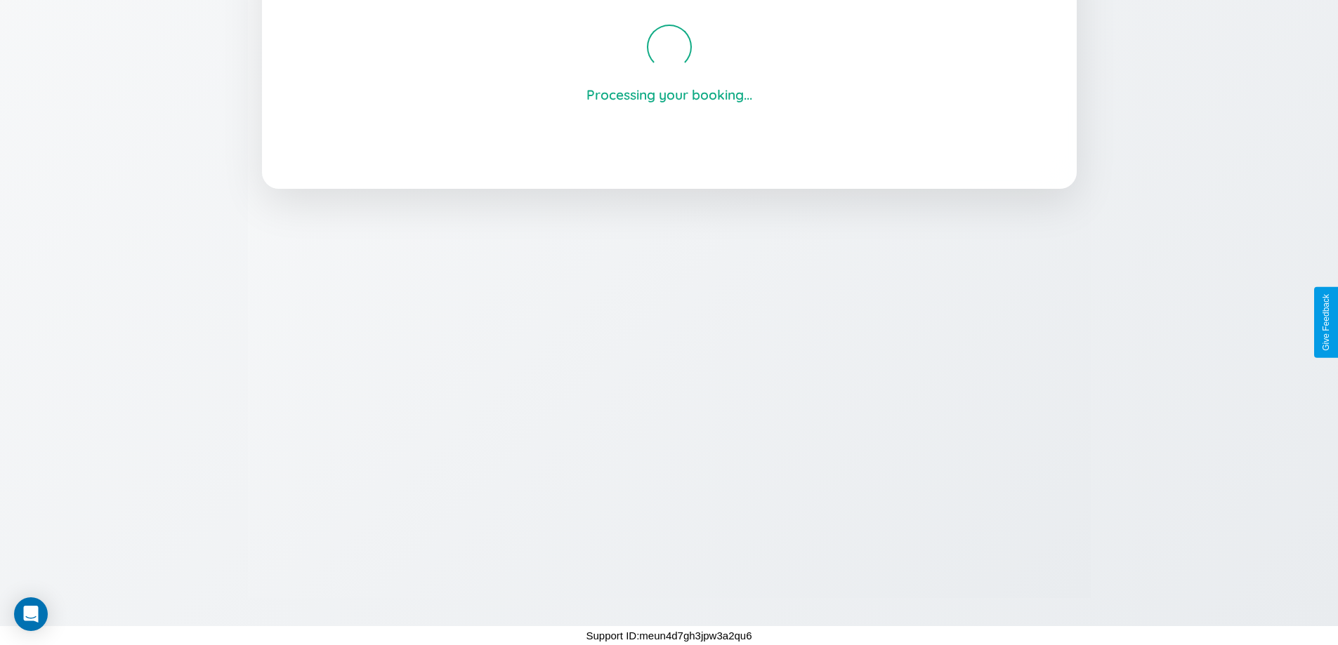
scroll to position [268, 0]
